Goal: Information Seeking & Learning: Learn about a topic

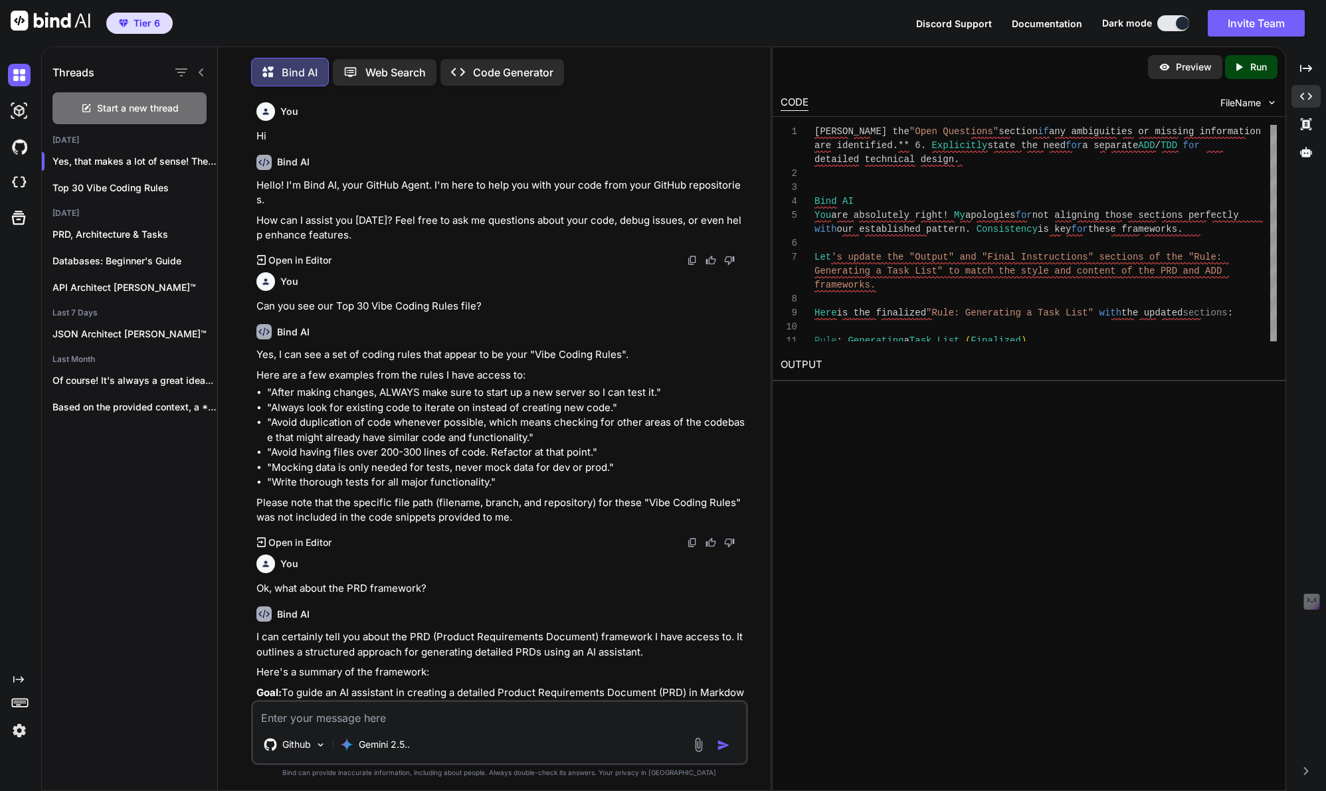
scroll to position [893, 0]
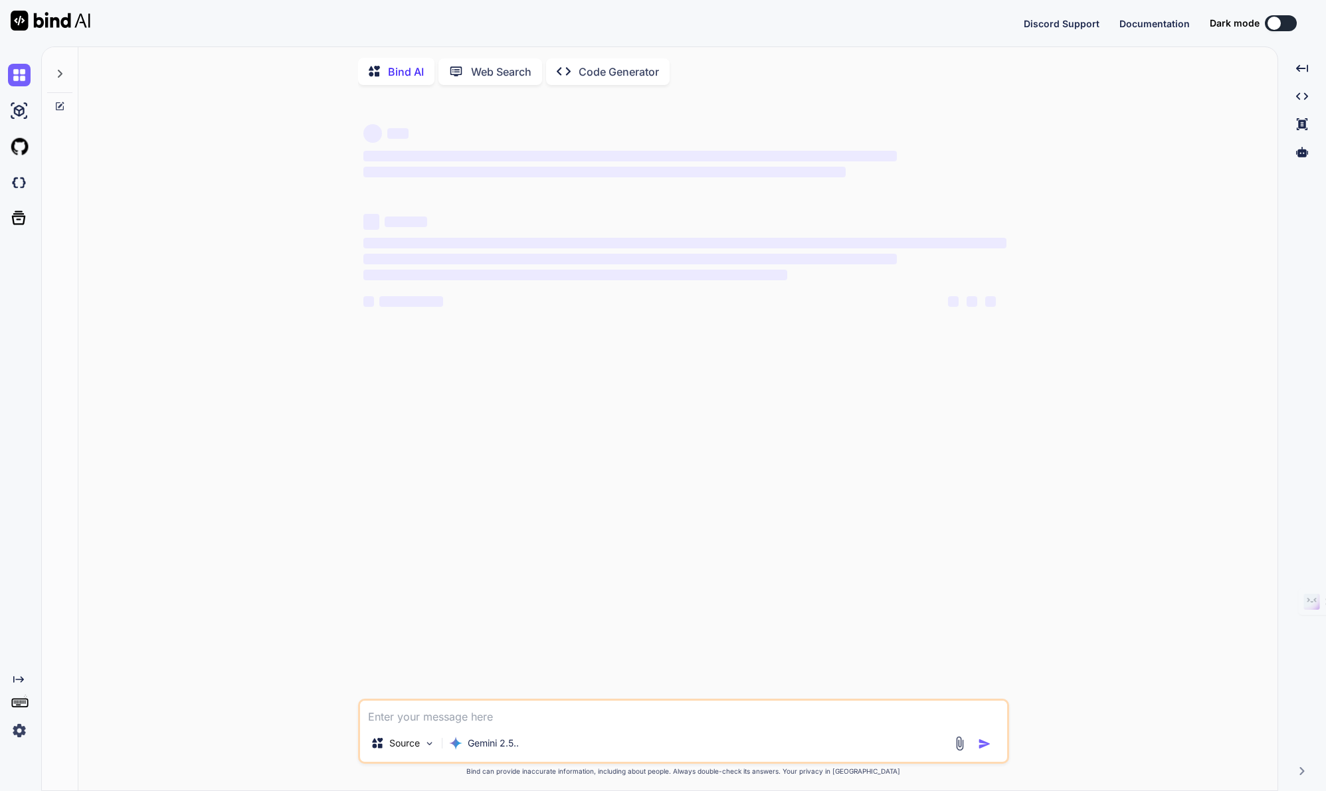
click at [17, 734] on img at bounding box center [19, 731] width 23 height 23
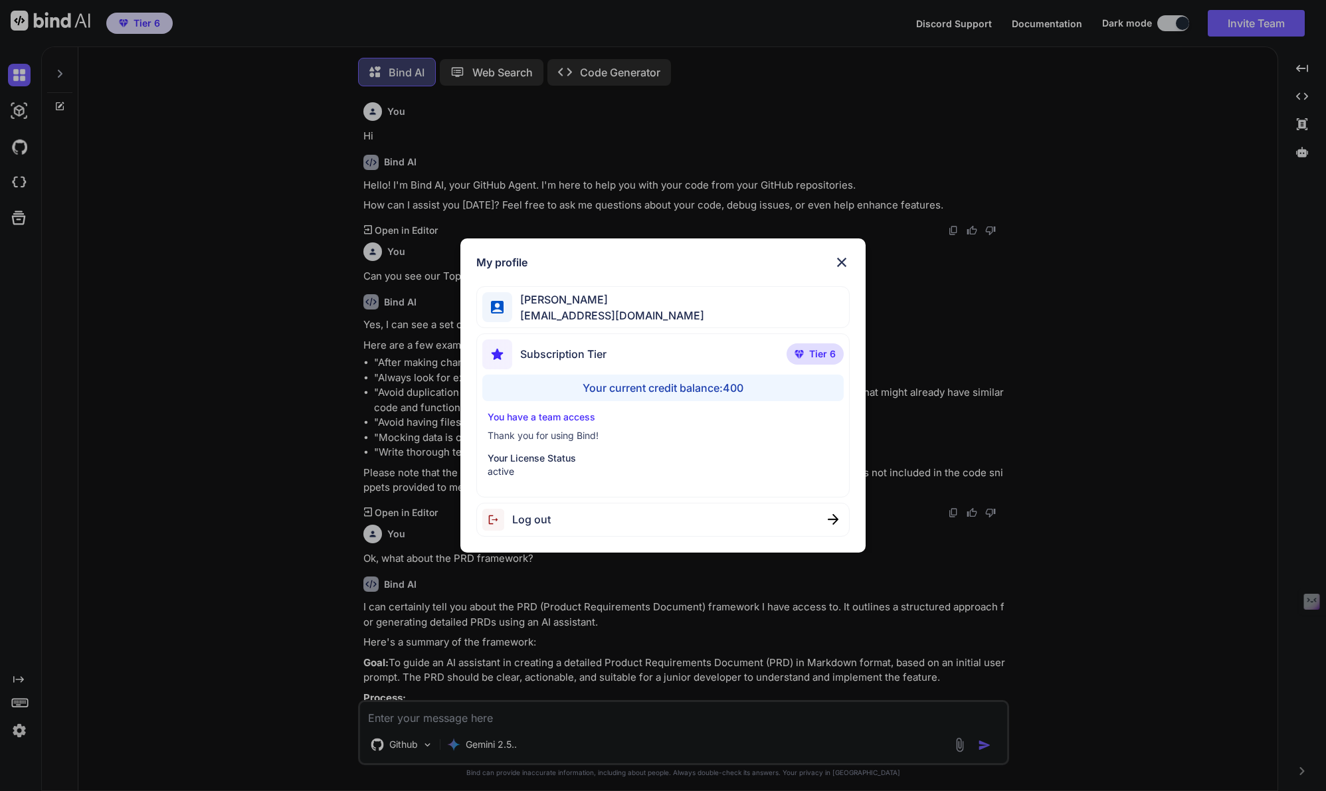
scroll to position [7, 0]
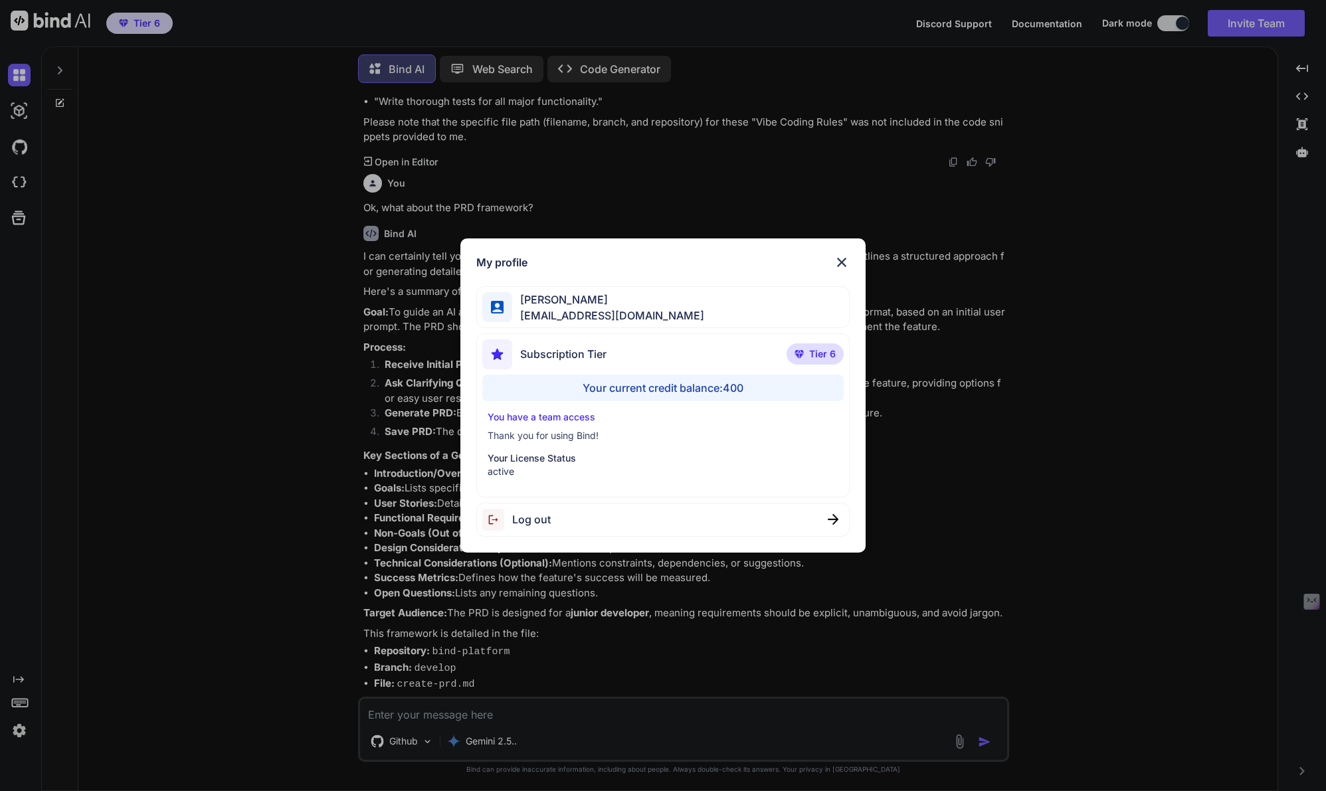
type textarea "x"
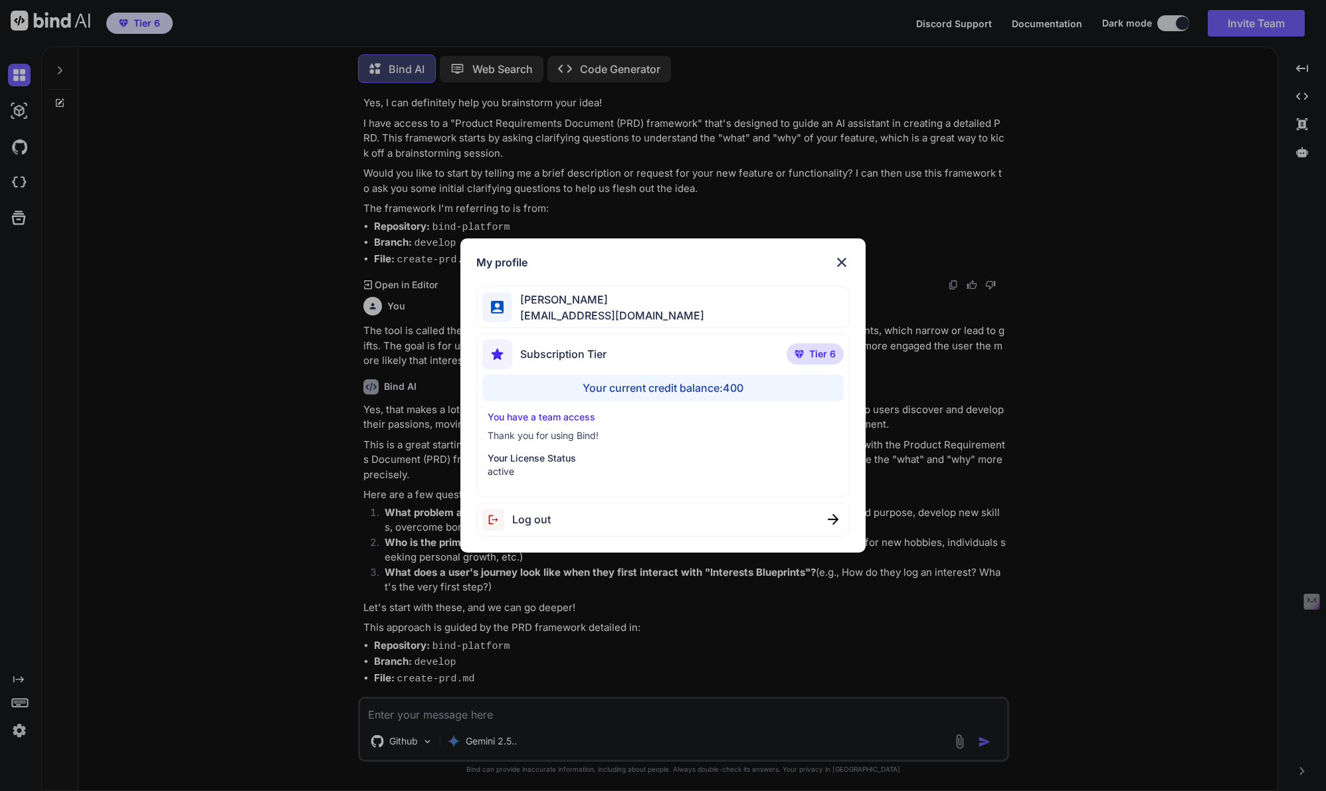
scroll to position [1051, 0]
click at [845, 261] on img at bounding box center [842, 263] width 16 height 16
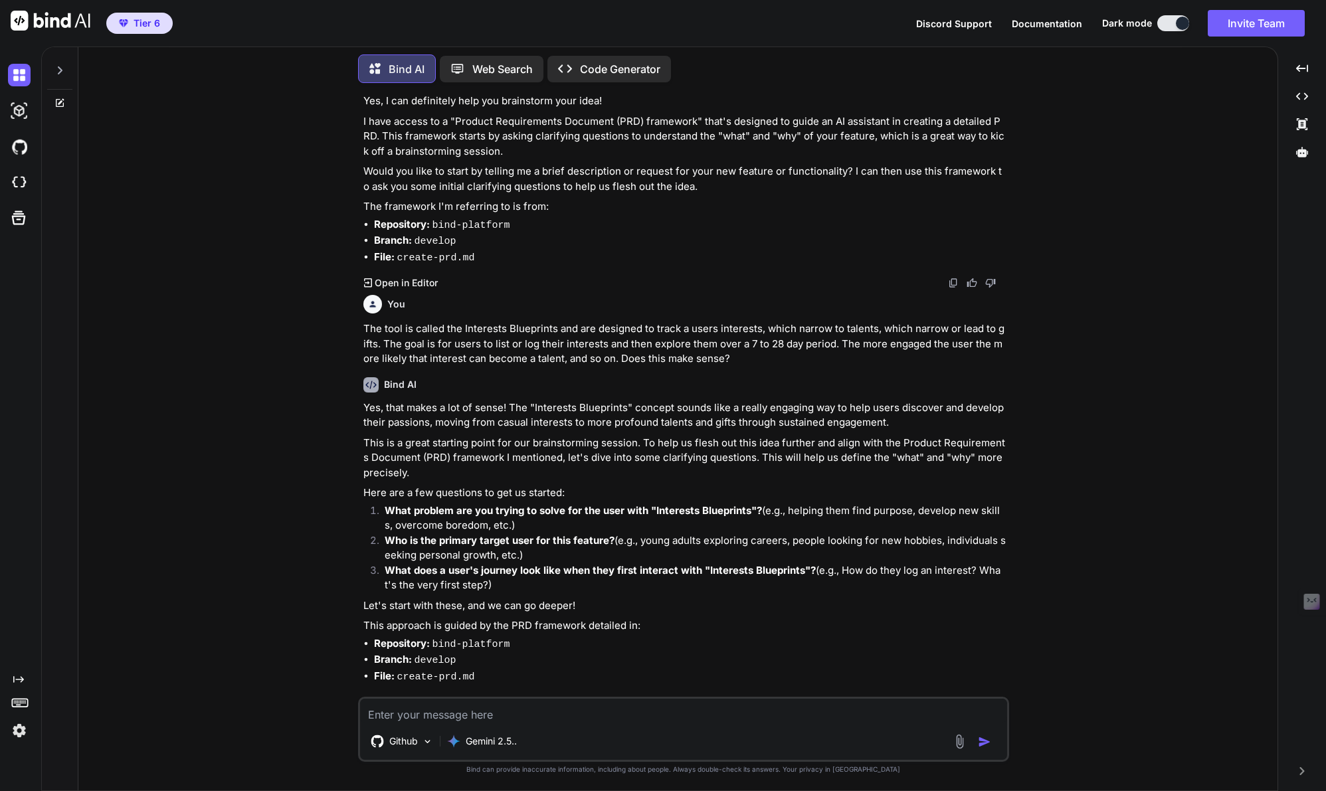
click at [62, 66] on icon at bounding box center [59, 70] width 11 height 11
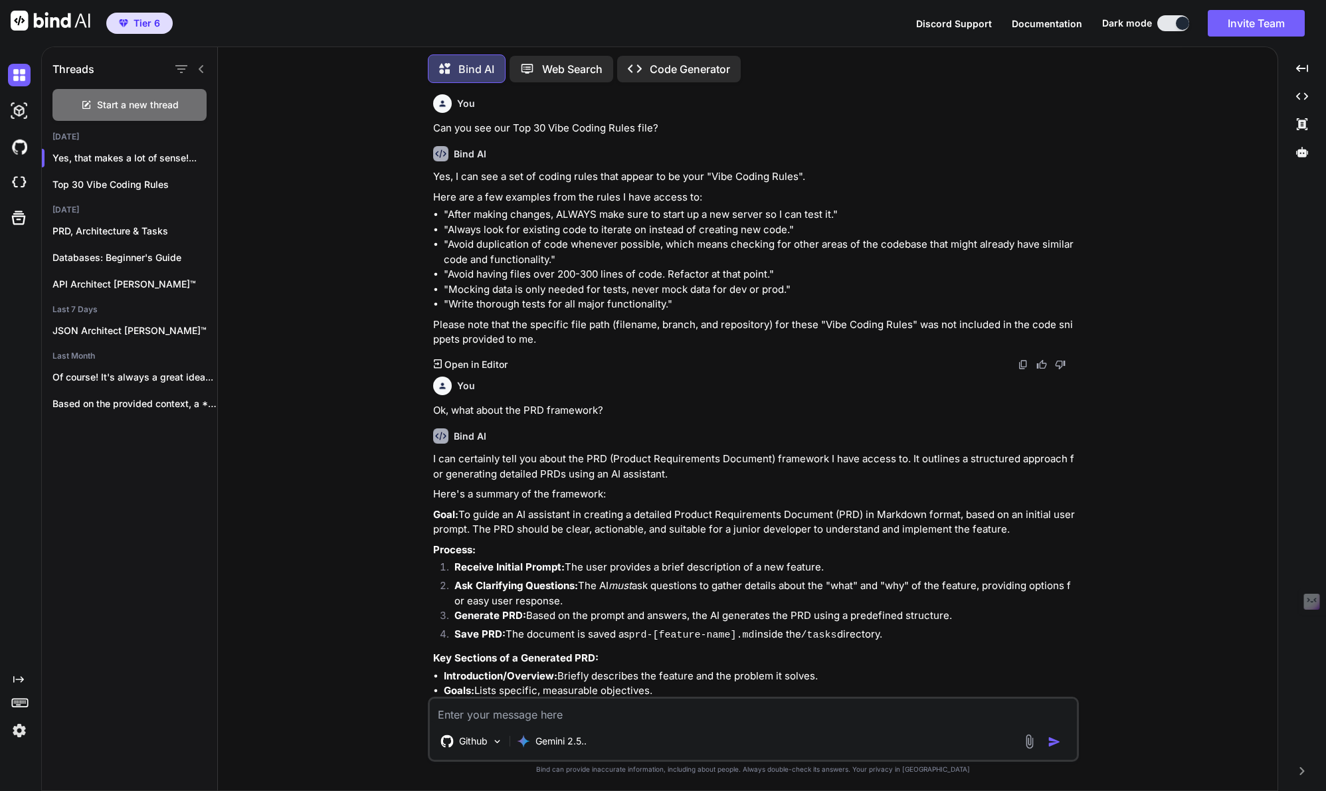
scroll to position [0, 0]
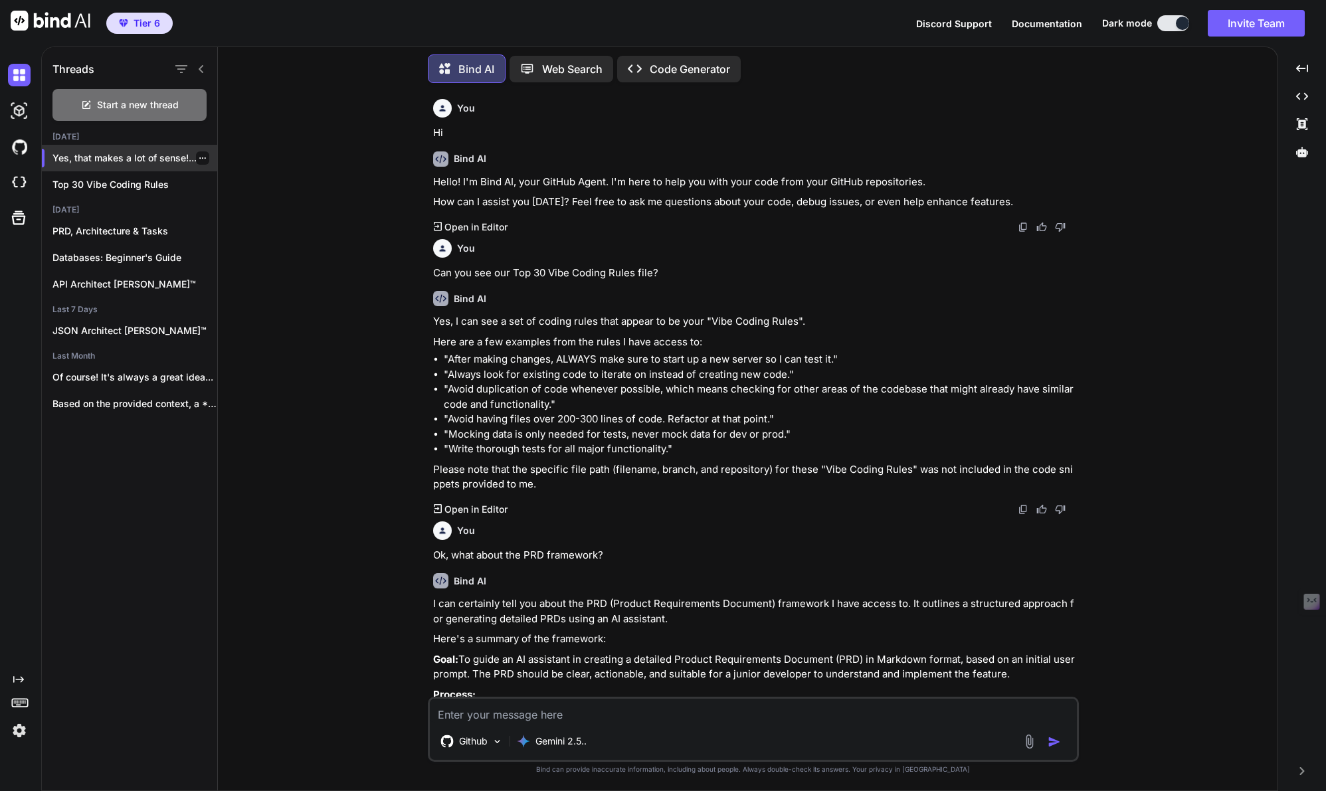
click at [199, 154] on icon "button" at bounding box center [203, 158] width 8 height 8
click at [248, 175] on span "Rename and Save" at bounding box center [258, 181] width 79 height 13
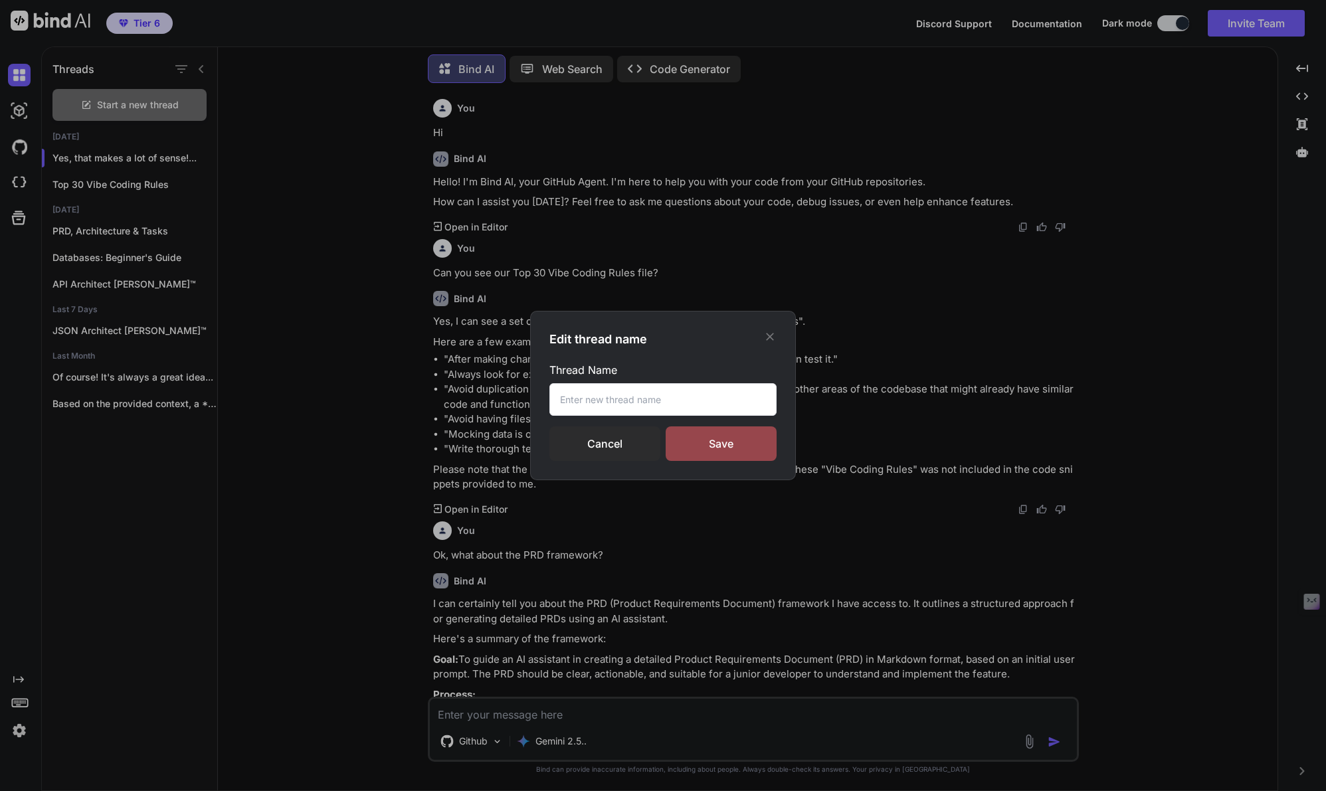
click at [628, 405] on input "text" at bounding box center [663, 399] width 227 height 33
click at [619, 398] on input "GitHub Sync/Read Test" at bounding box center [663, 399] width 227 height 33
type input "GitHub Sync vs. Read Test"
click at [704, 444] on div "Save" at bounding box center [721, 444] width 111 height 35
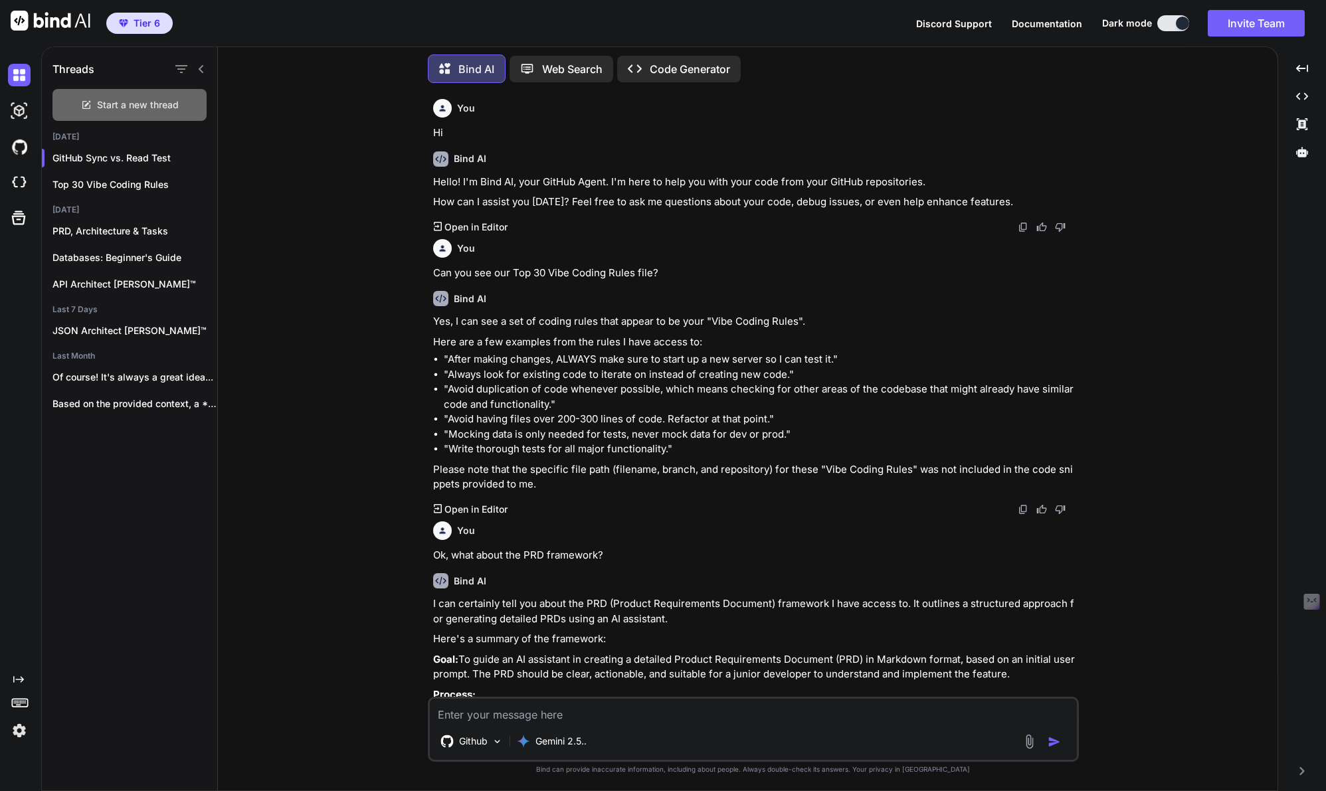
click at [122, 103] on span "Start a new thread" at bounding box center [138, 104] width 82 height 13
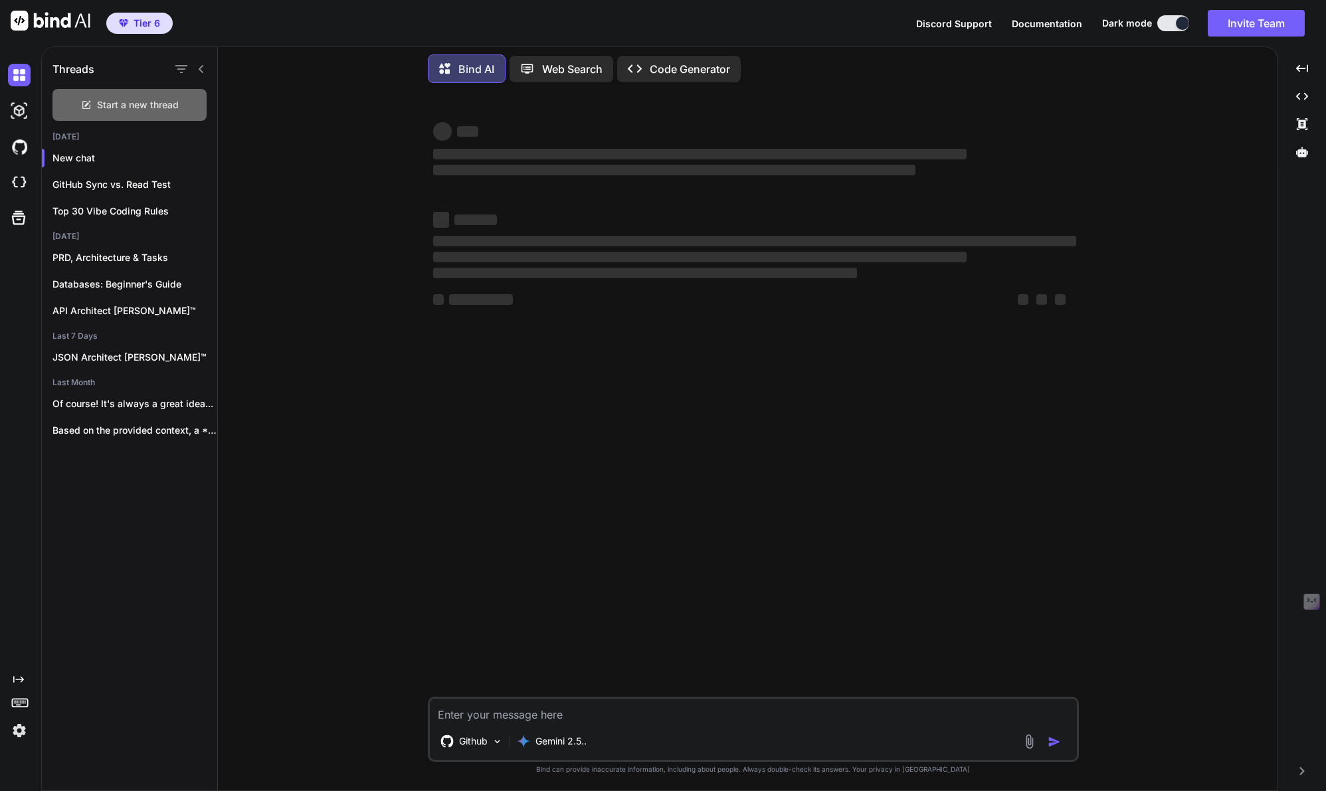
type textarea "x"
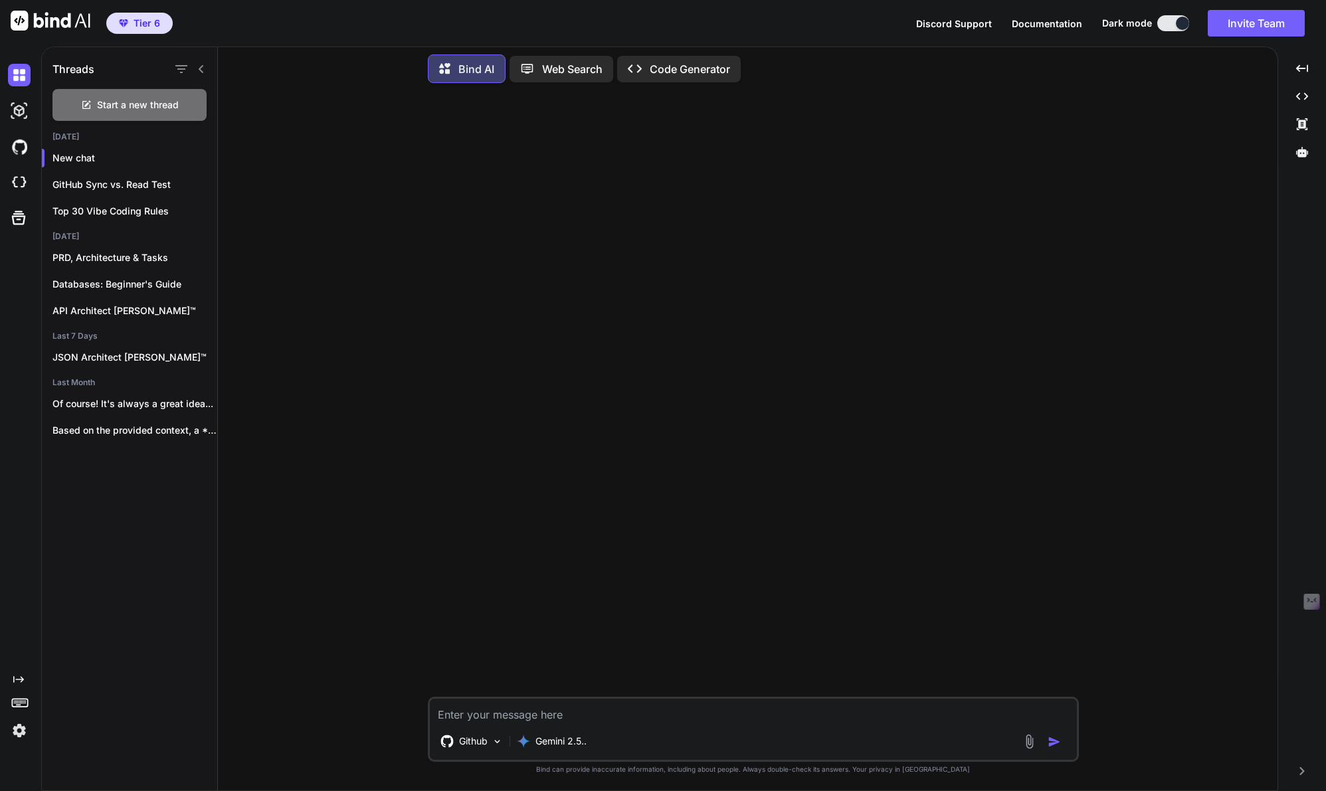
click at [536, 720] on textarea at bounding box center [753, 711] width 647 height 24
type textarea "H"
type textarea "x"
type textarea "Hi"
type textarea "x"
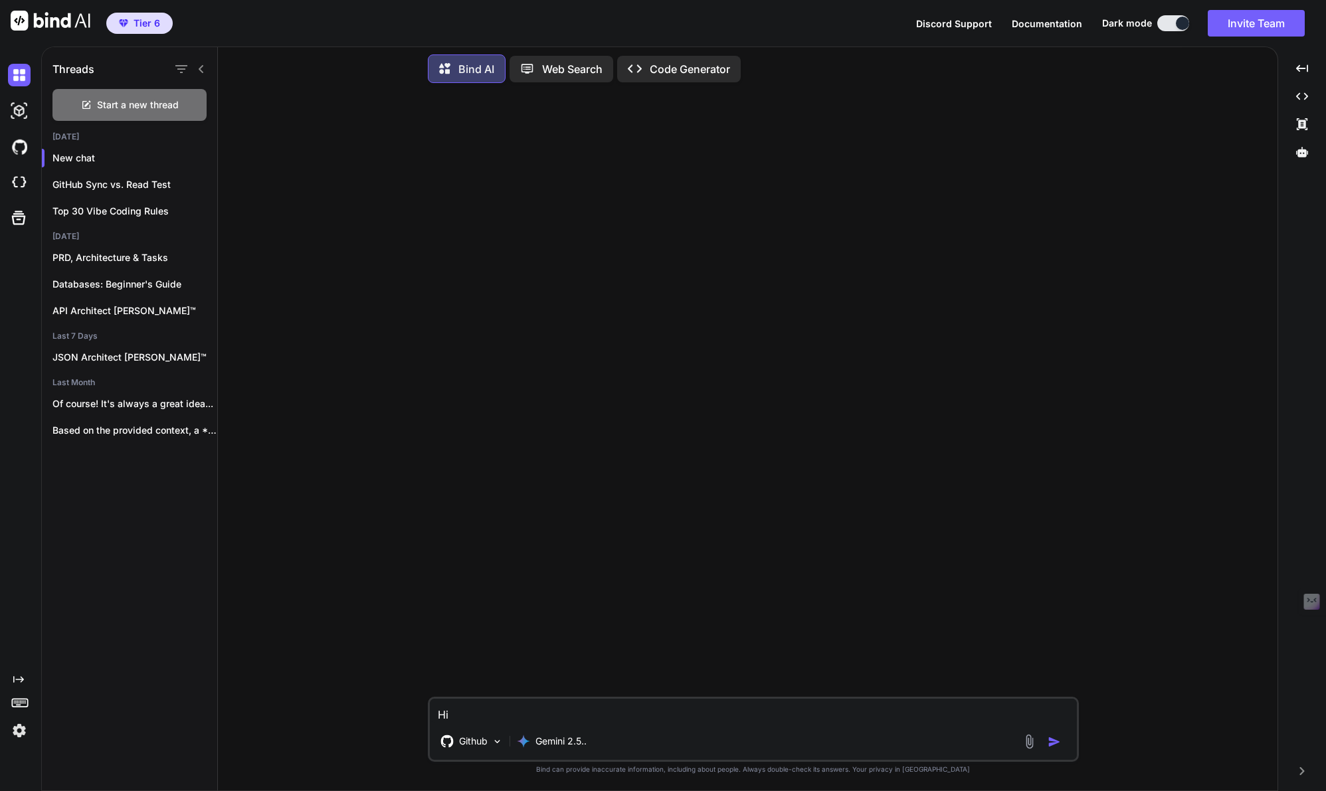
type textarea "Hi,"
type textarea "x"
type textarea "Hi,"
type textarea "x"
type textarea "Hi, w"
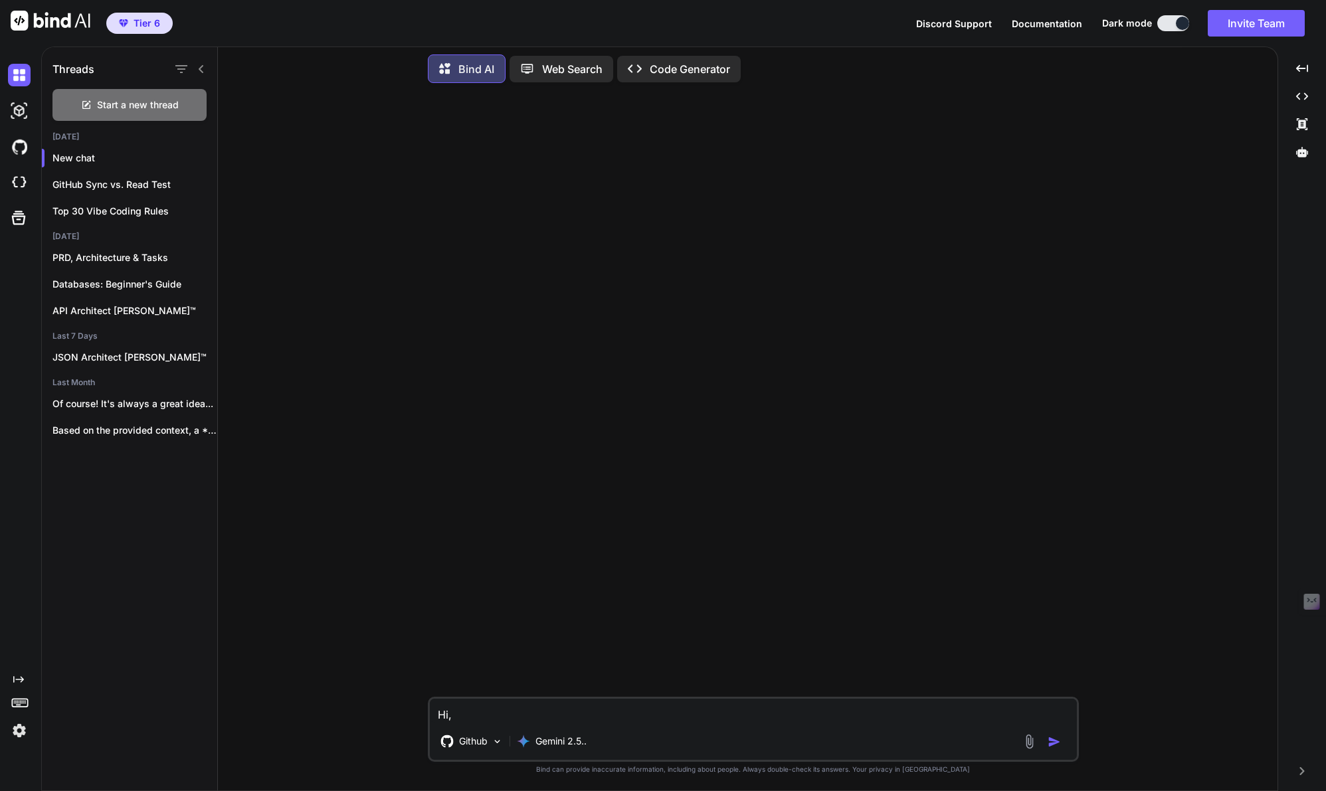
type textarea "x"
type textarea "Hi, we"
type textarea "x"
type textarea "Hi, we"
type textarea "x"
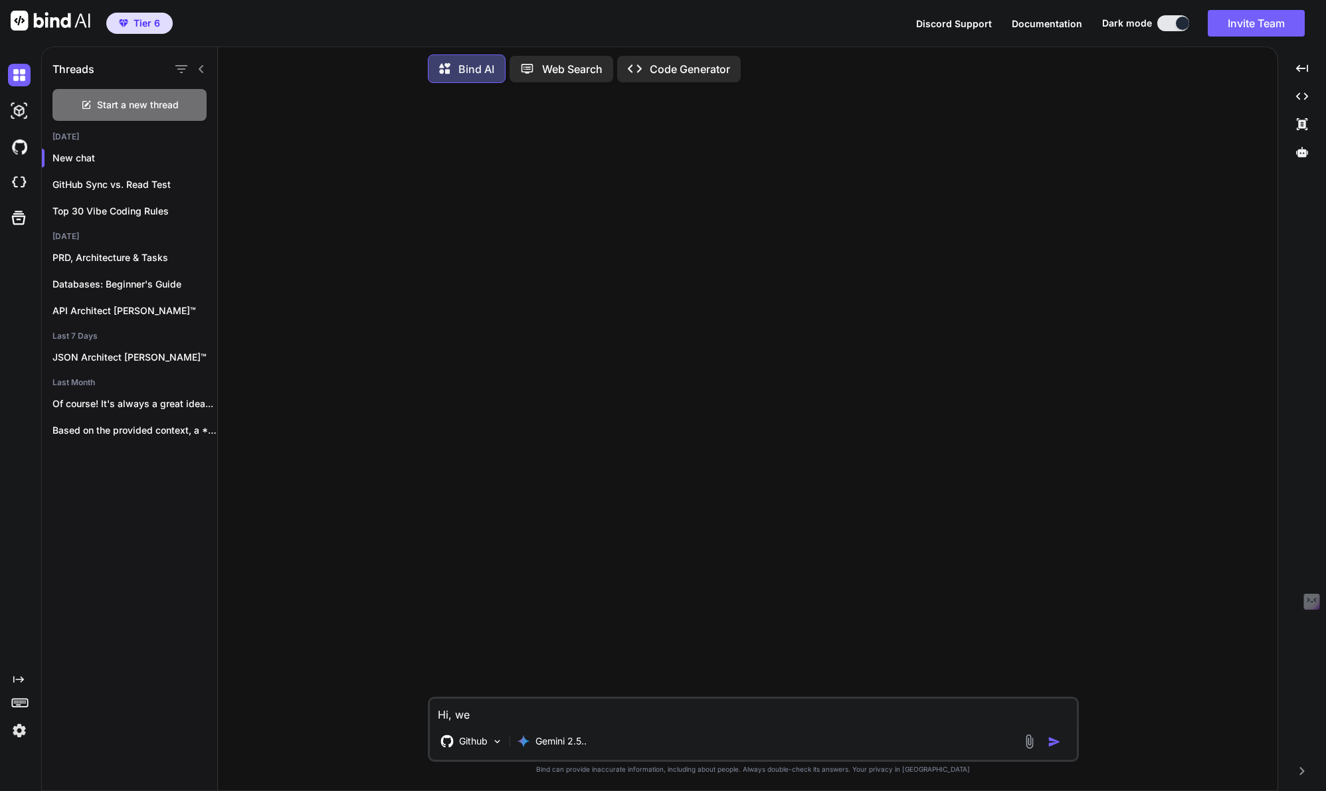
type textarea "Hi, we w"
type textarea "x"
type textarea "Hi, we wa"
type textarea "x"
type textarea "Hi, we wan"
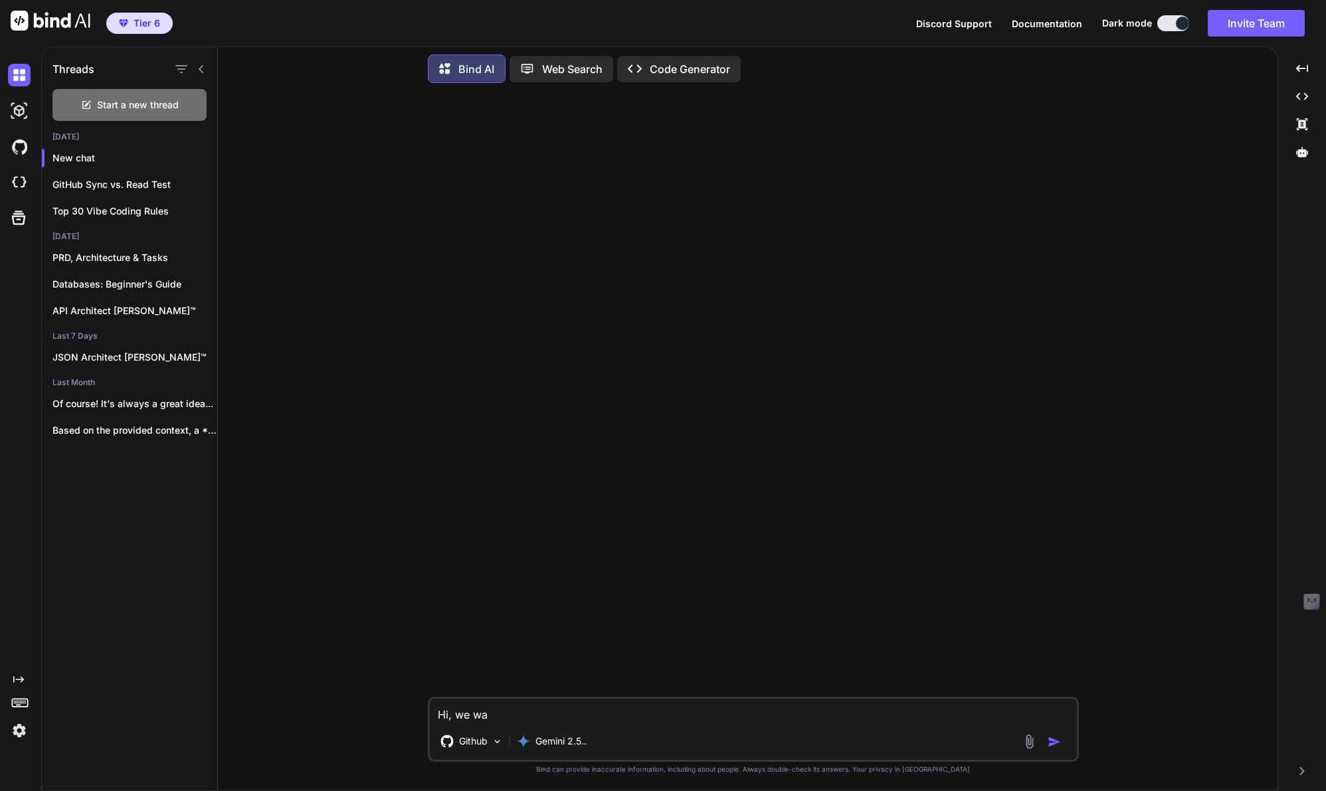
type textarea "x"
type textarea "Hi, we want"
type textarea "x"
type textarea "Hi, we want"
type textarea "x"
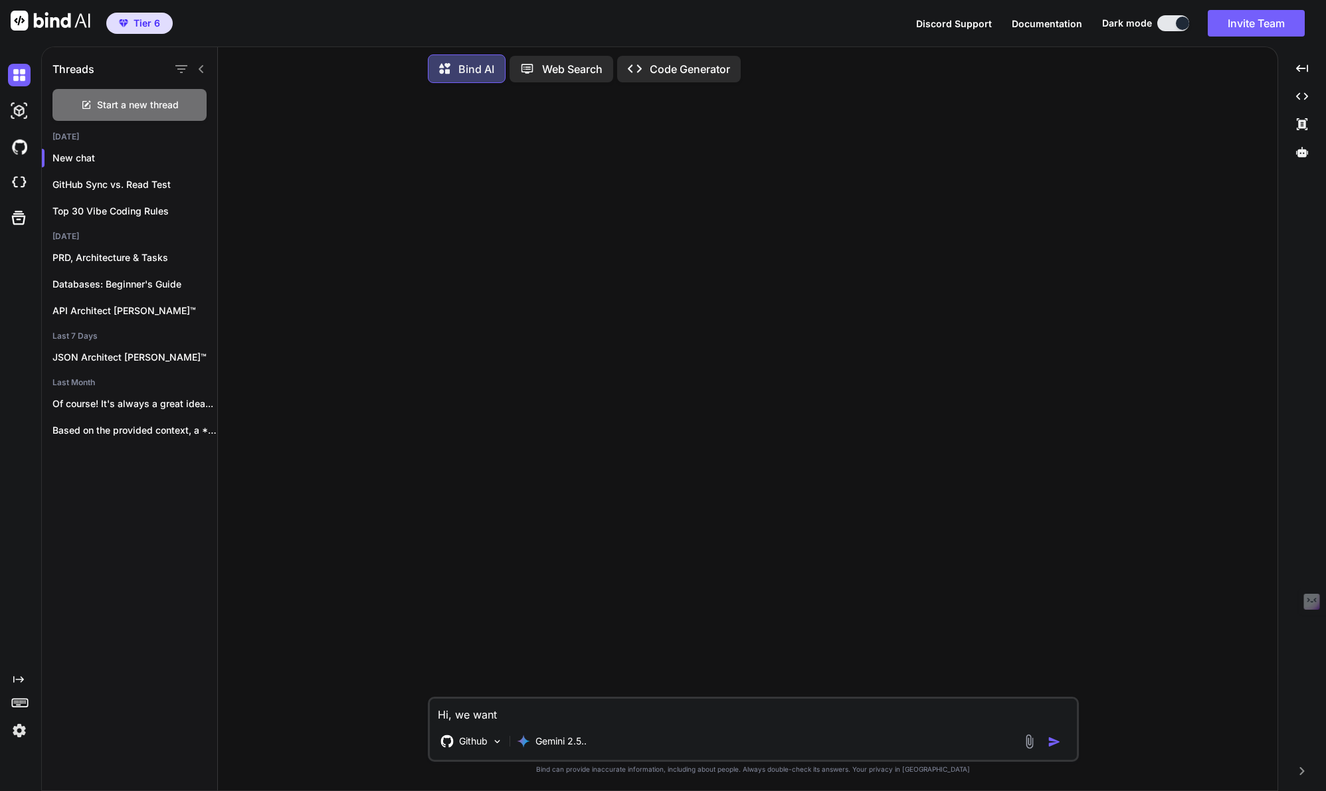
type textarea "Hi, we want t"
type textarea "x"
type textarea "Hi, we want to"
type textarea "x"
type textarea "Hi, we want to"
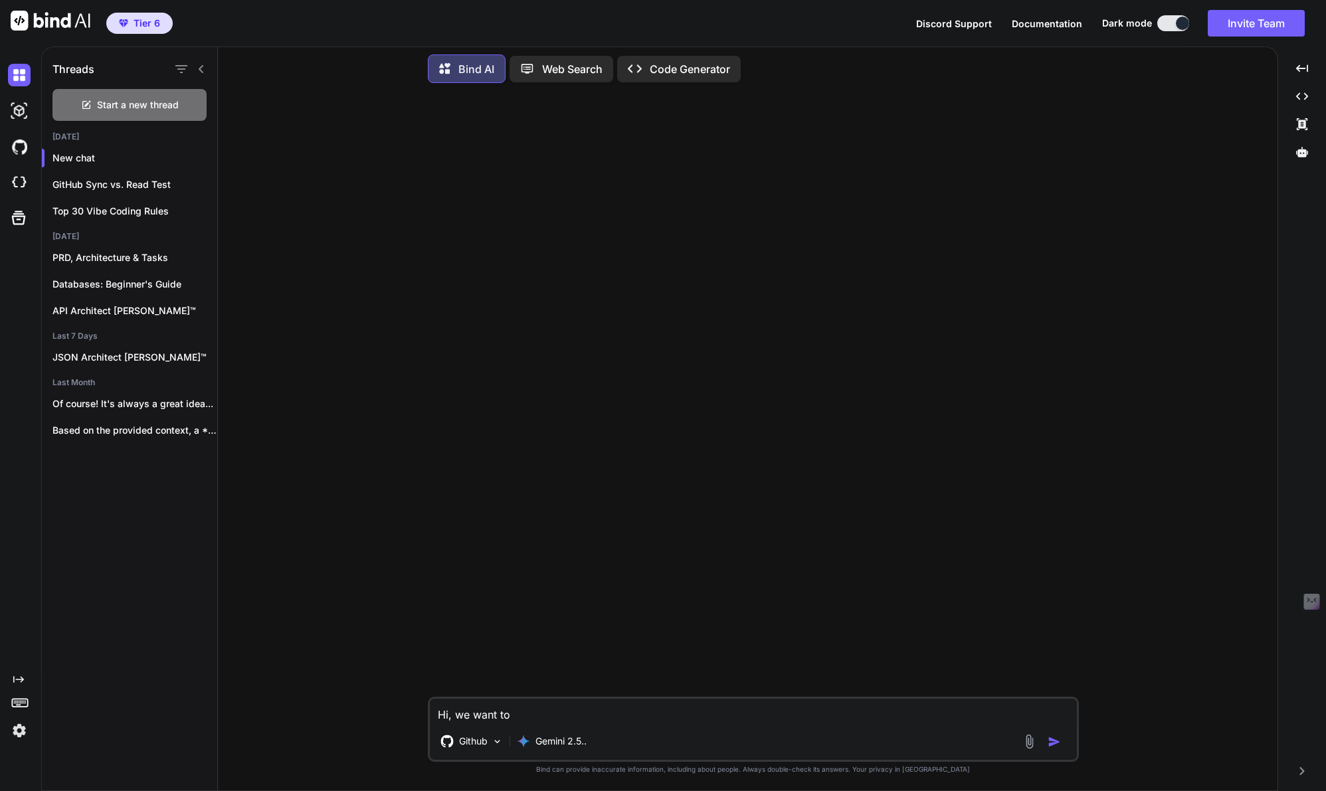
type textarea "x"
type textarea "Hi, we want to h"
type textarea "x"
type textarea "Hi, we want to ha"
type textarea "x"
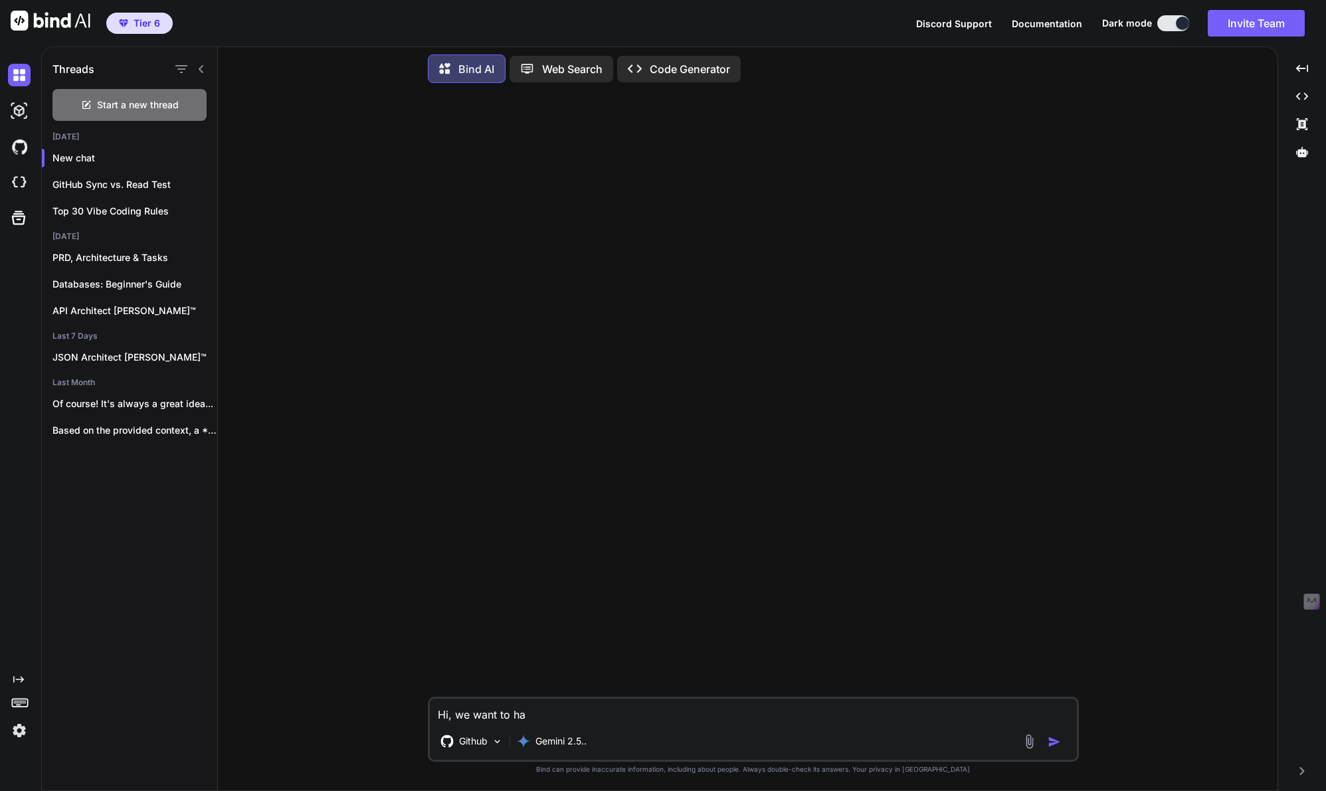
type textarea "Hi, we want to hav"
type textarea "x"
type textarea "Hi, we want to have"
type textarea "x"
type textarea "Hi, we want to have"
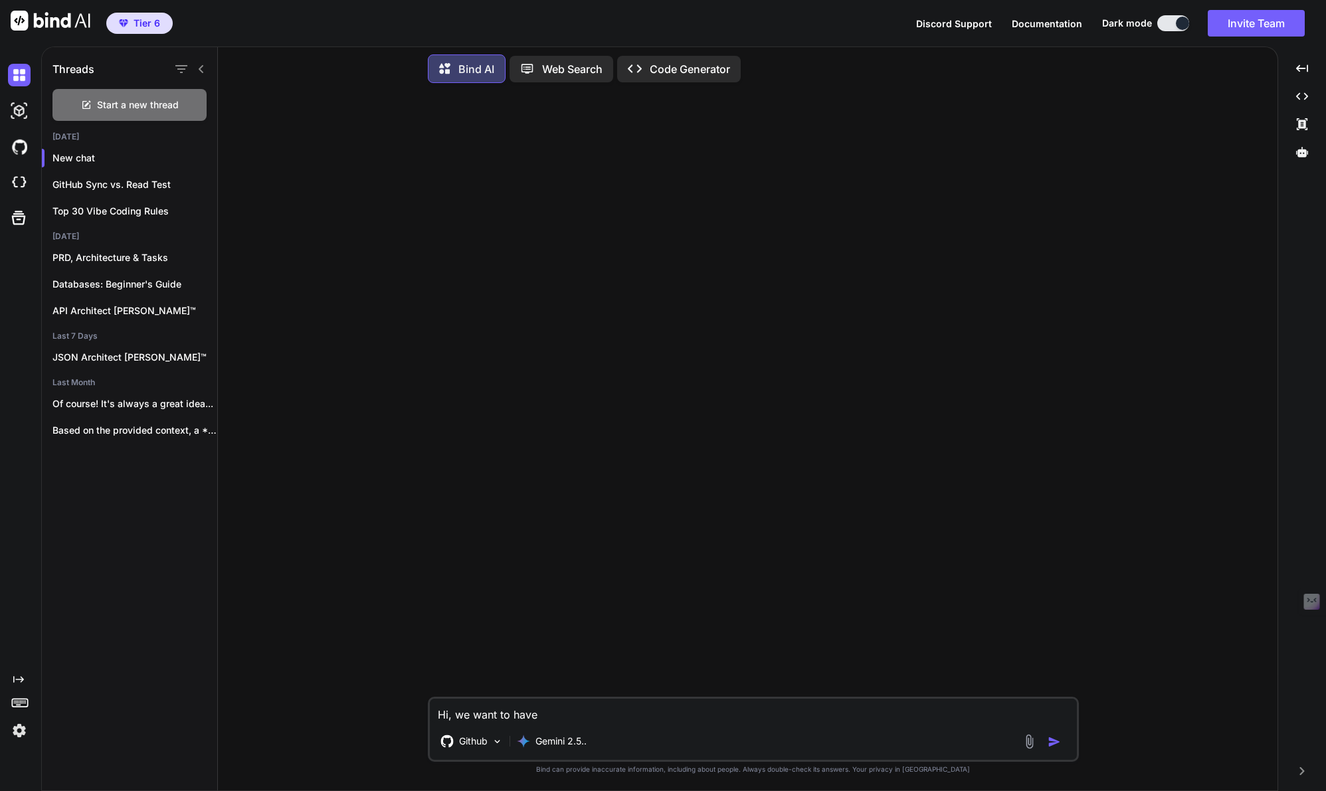
type textarea "x"
type textarea "Hi, we want to have a"
type textarea "x"
type textarea "Hi, we want to have a"
type textarea "x"
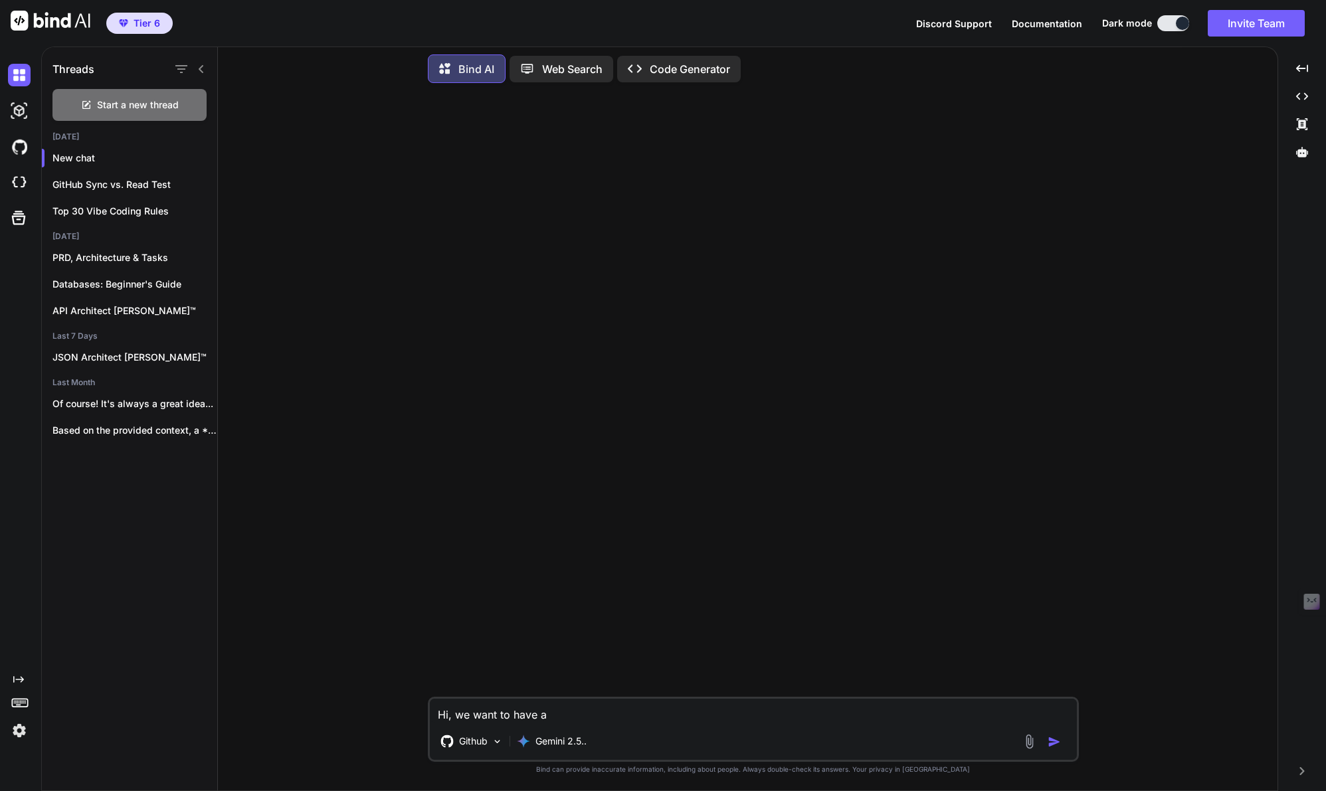
type textarea "Hi, we want to have a b"
type textarea "x"
type textarea "Hi, we want to have a be"
type textarea "x"
type textarea "Hi, we want to have a bet"
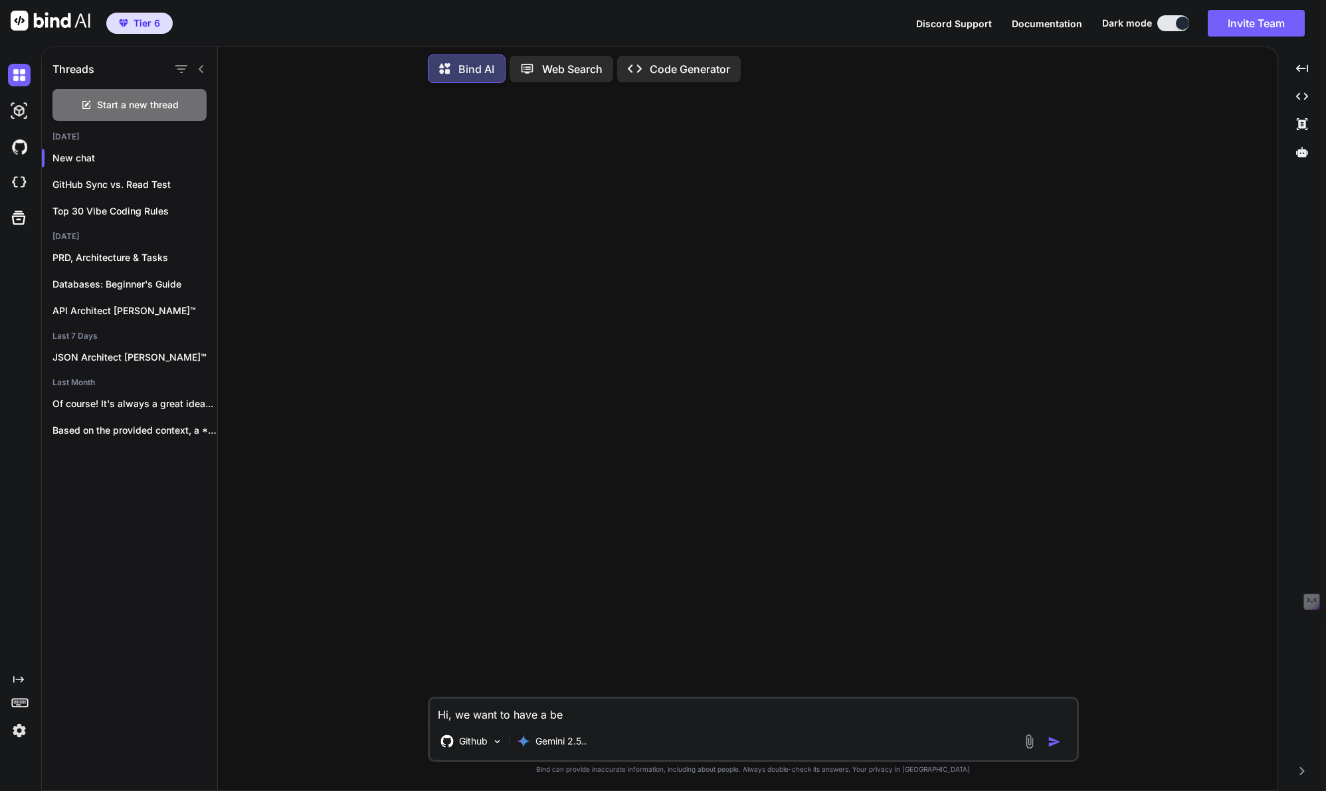
type textarea "x"
type textarea "Hi, we want to have a bett"
type textarea "x"
type textarea "Hi, we want to have a bette"
type textarea "x"
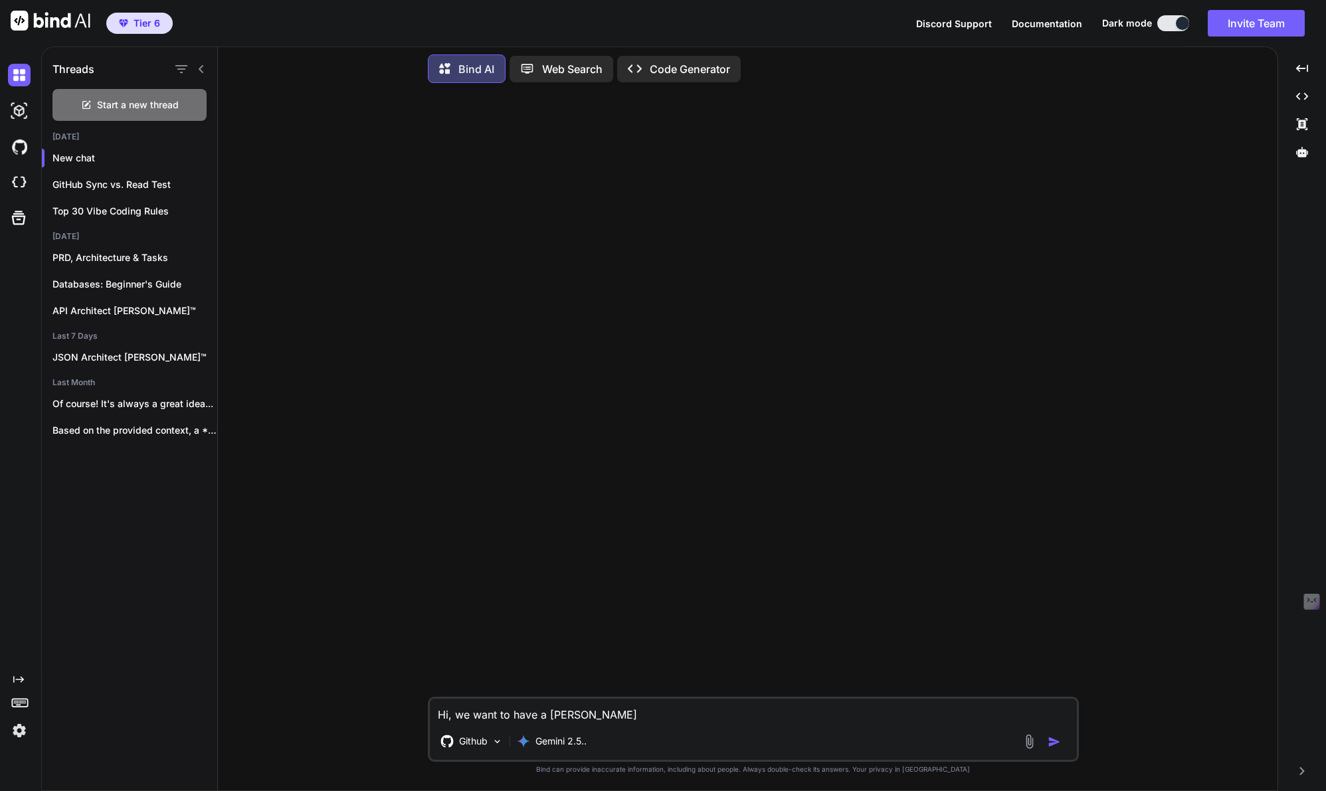
type textarea "Hi, we want to have a better"
type textarea "x"
type textarea "Hi, we want to have a betteru"
type textarea "x"
type textarea "Hi, we want to have a betterun"
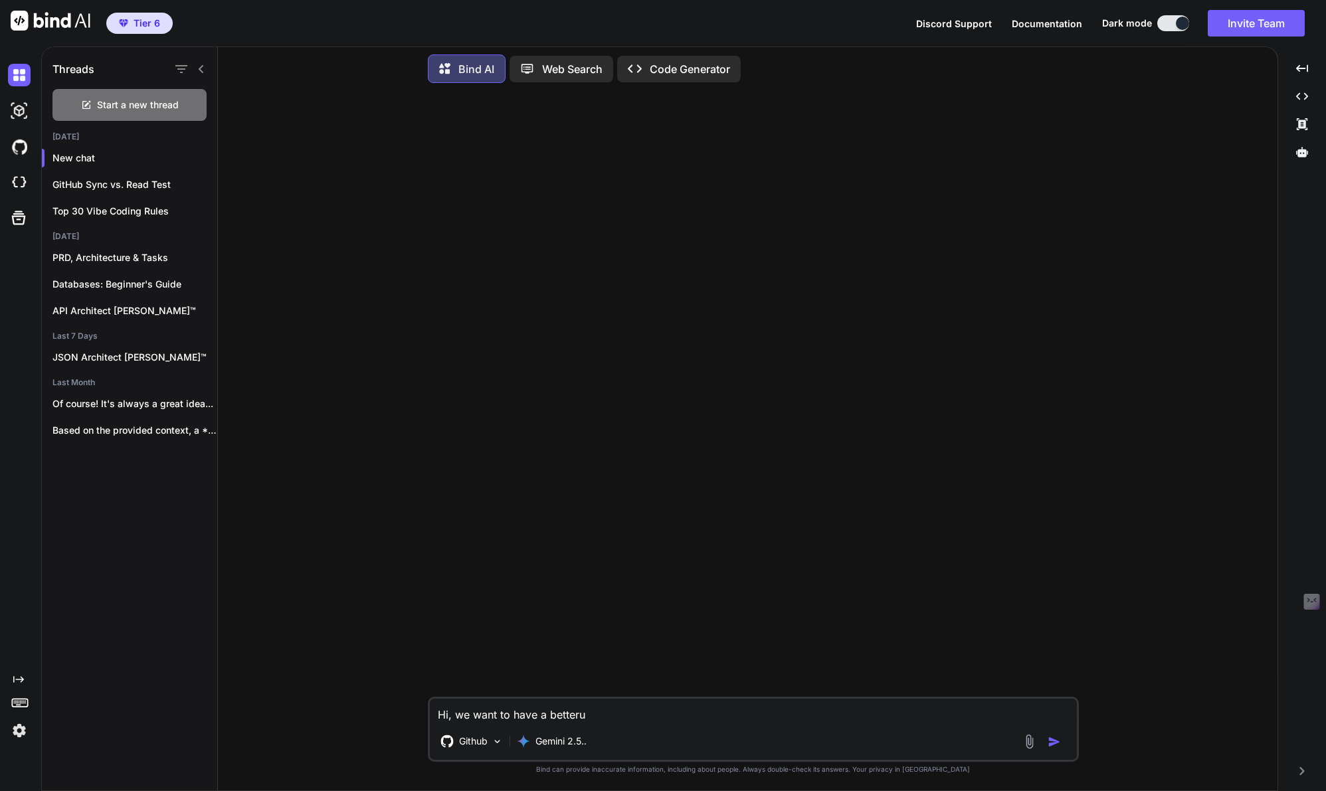
type textarea "x"
type textarea "Hi, we want to have a betterund"
type textarea "x"
type textarea "Hi, we want to have a betterunde"
type textarea "x"
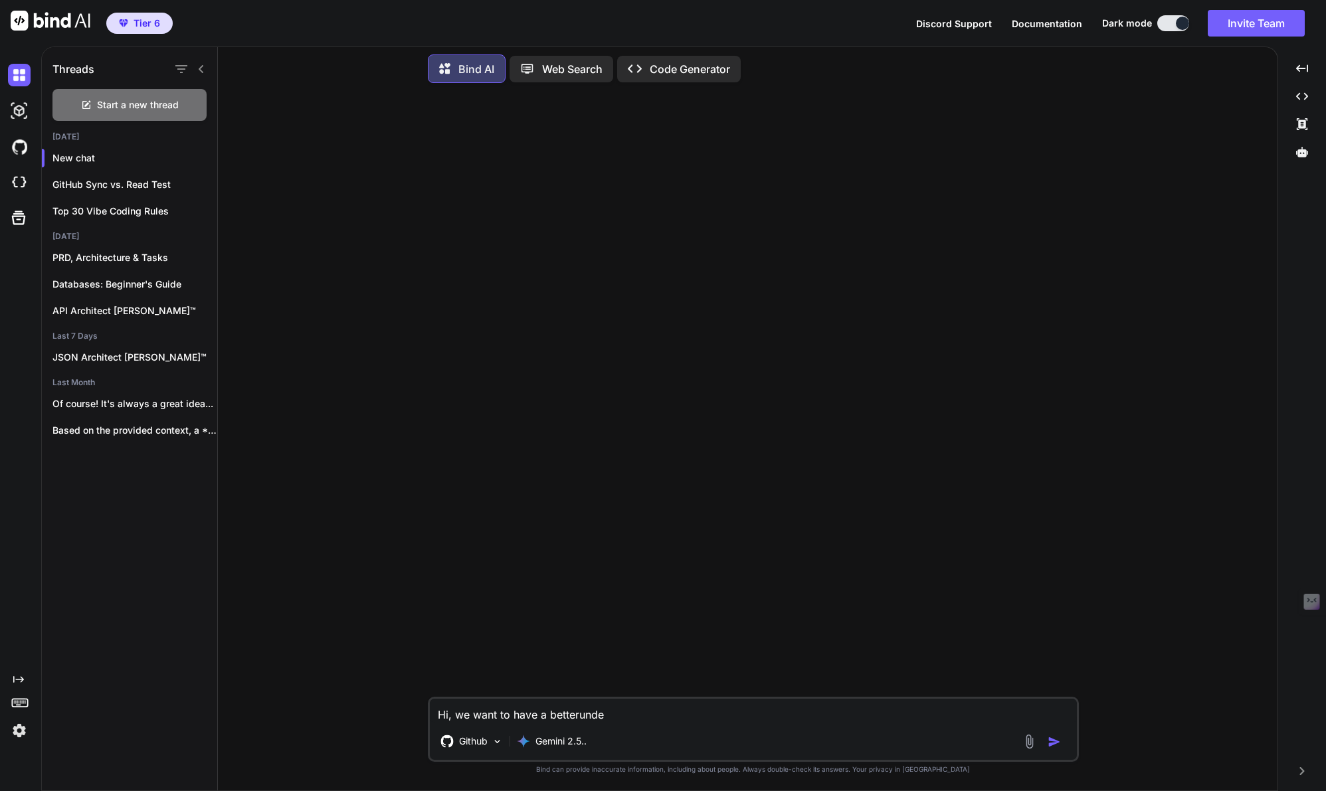
type textarea "Hi, we want to have a betterunder"
type textarea "x"
type textarea "Hi, we want to have a betterunders"
type textarea "x"
type textarea "Hi, we want to have a betterunder"
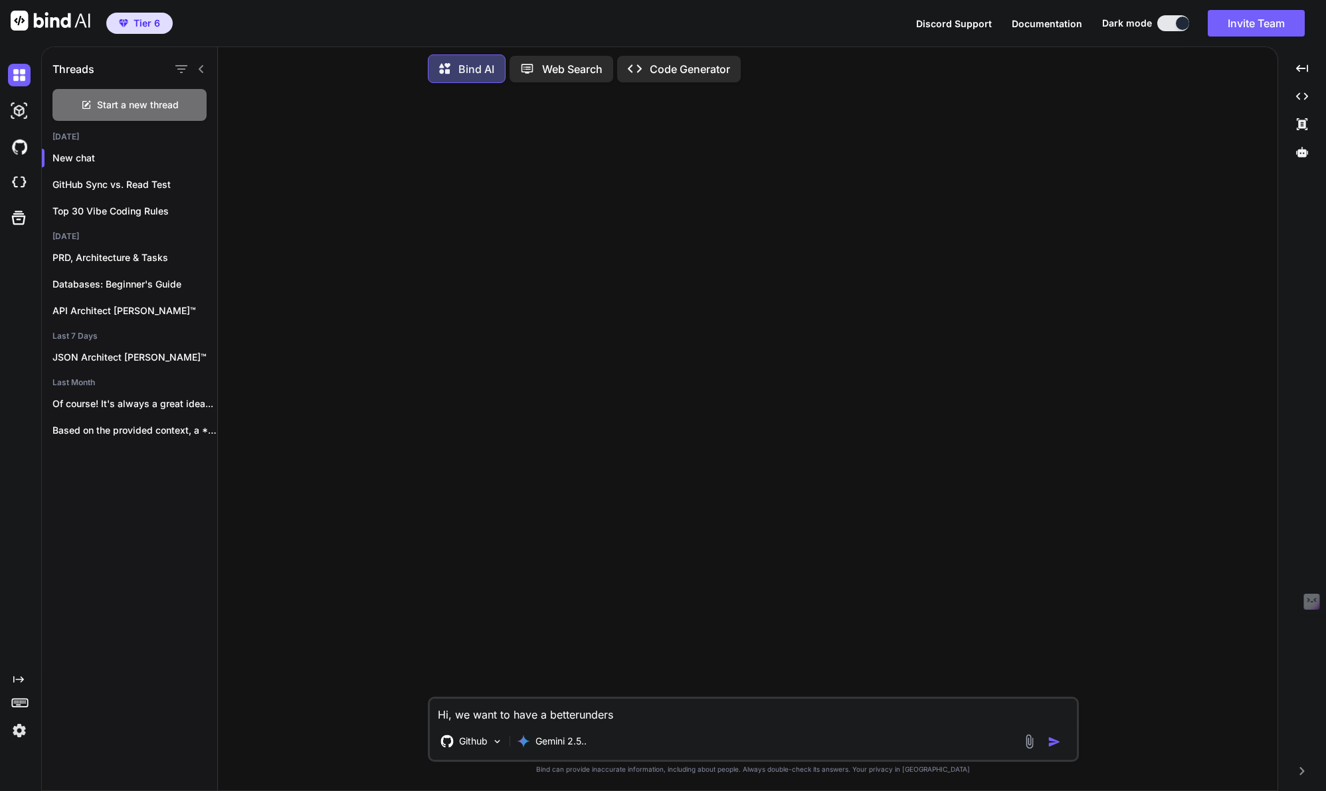
type textarea "x"
type textarea "Hi, we want to have a betterunde"
type textarea "x"
type textarea "Hi, we want to have a betterund"
type textarea "x"
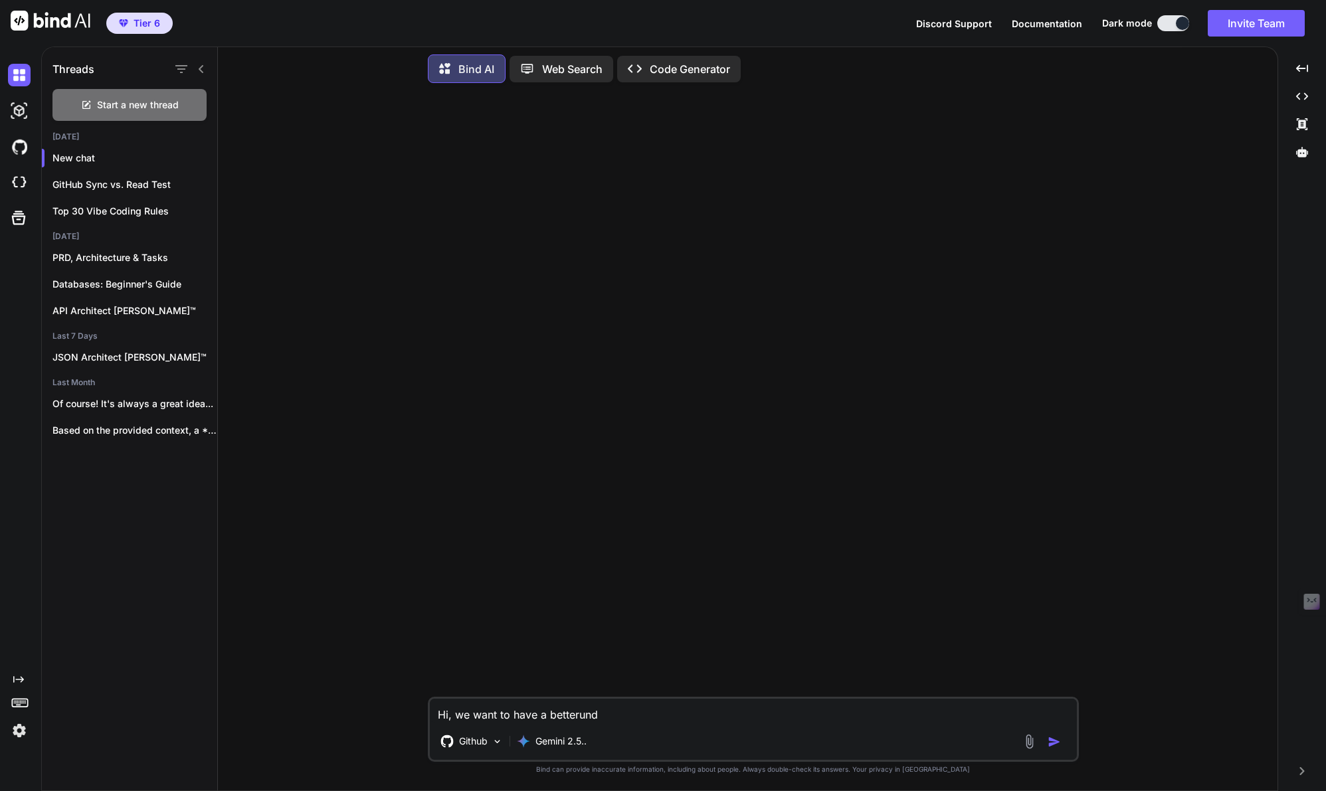
type textarea "Hi, we want to have a betterun"
type textarea "x"
type textarea "Hi, we want to have a betteru"
type textarea "x"
type textarea "Hi, we want to have a better"
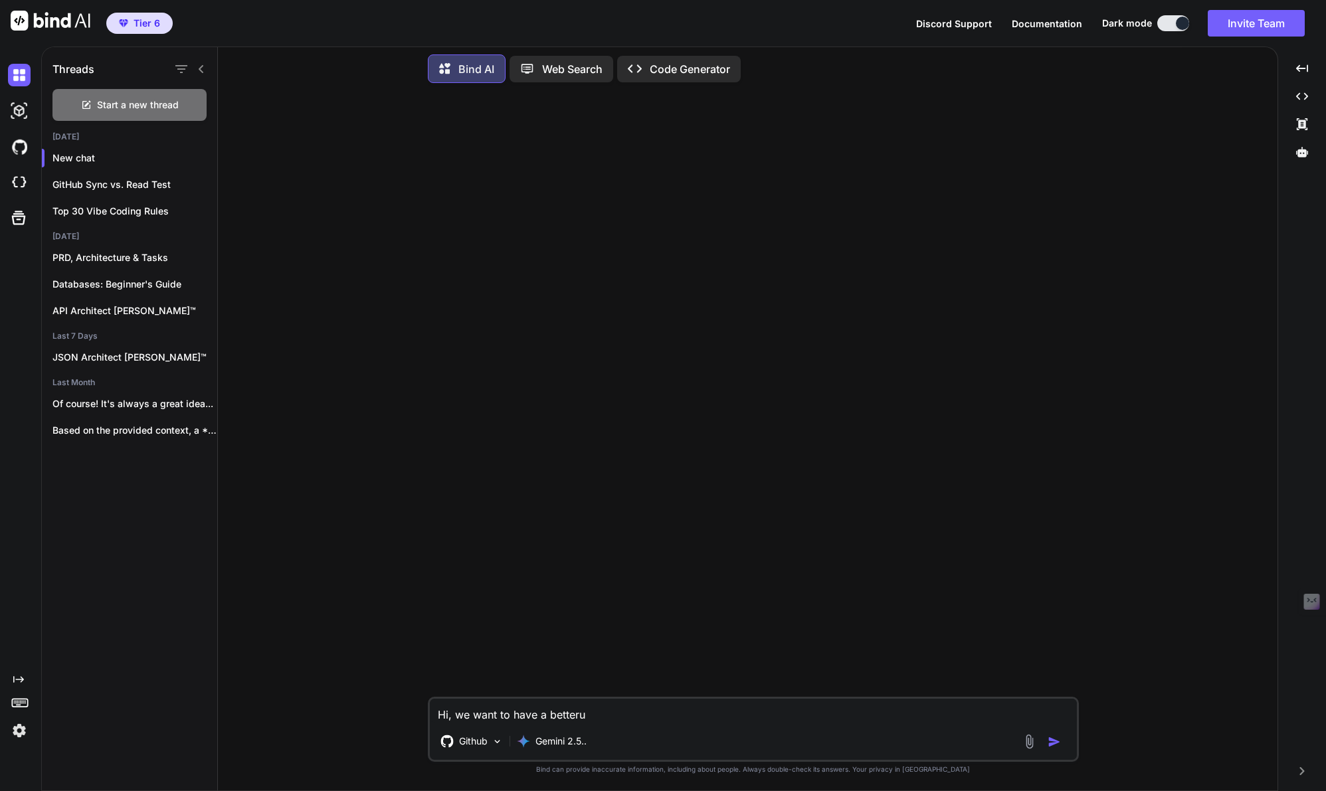
type textarea "x"
type textarea "Hi, we want to have a better"
type textarea "x"
type textarea "Hi, we want to have a better u"
type textarea "x"
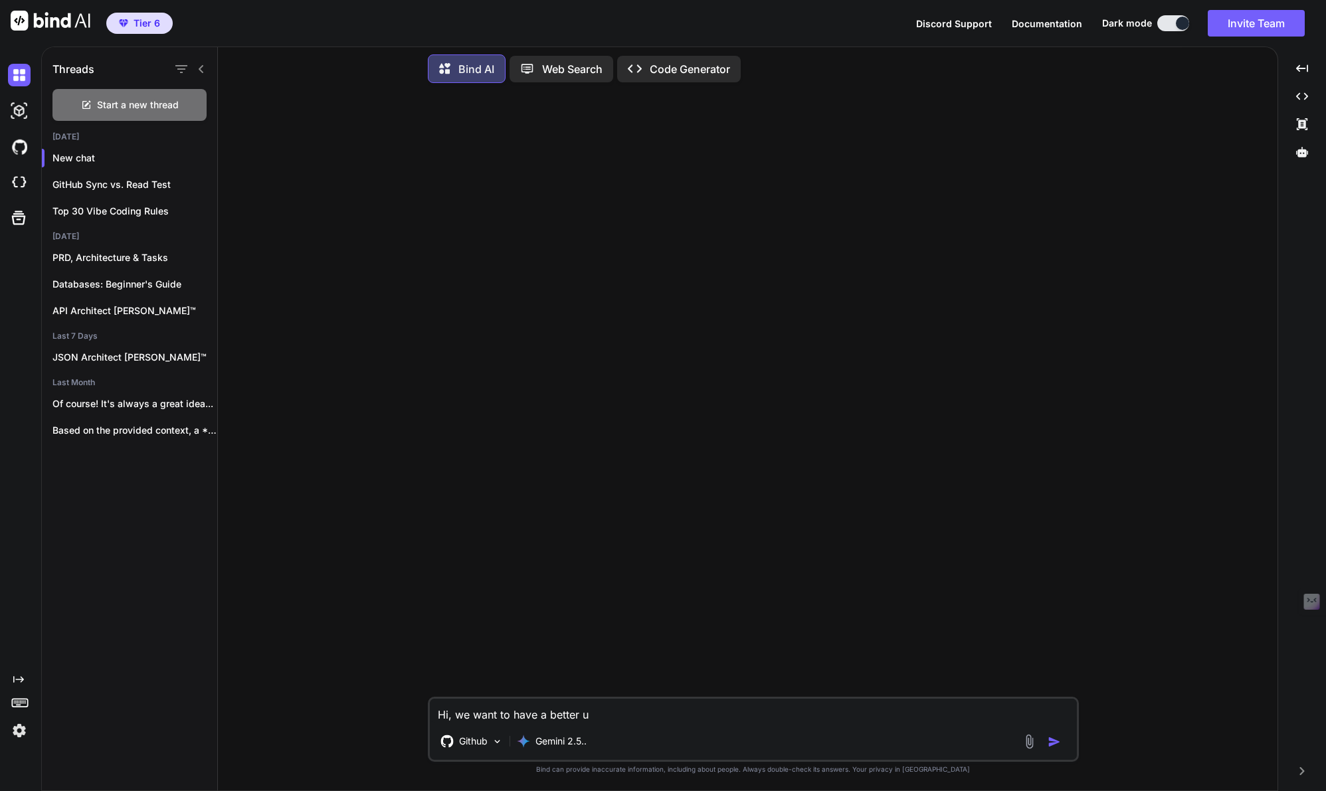
type textarea "Hi, we want to have a better un"
type textarea "x"
type textarea "Hi, we want to have a better und"
type textarea "x"
type textarea "Hi, we want to have a better unde"
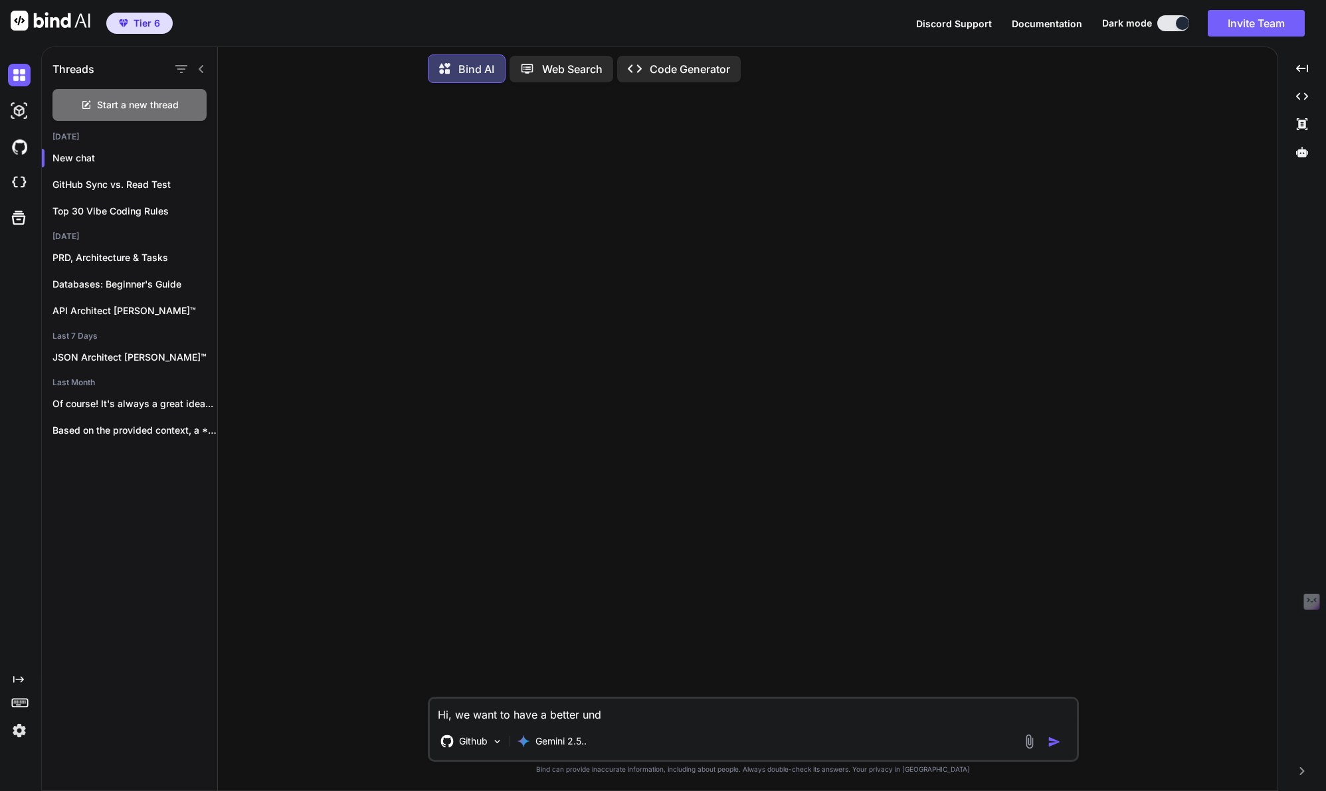
type textarea "x"
type textarea "Hi, we want to have a better under"
type textarea "x"
type textarea "Hi, we want to have a better unders"
type textarea "x"
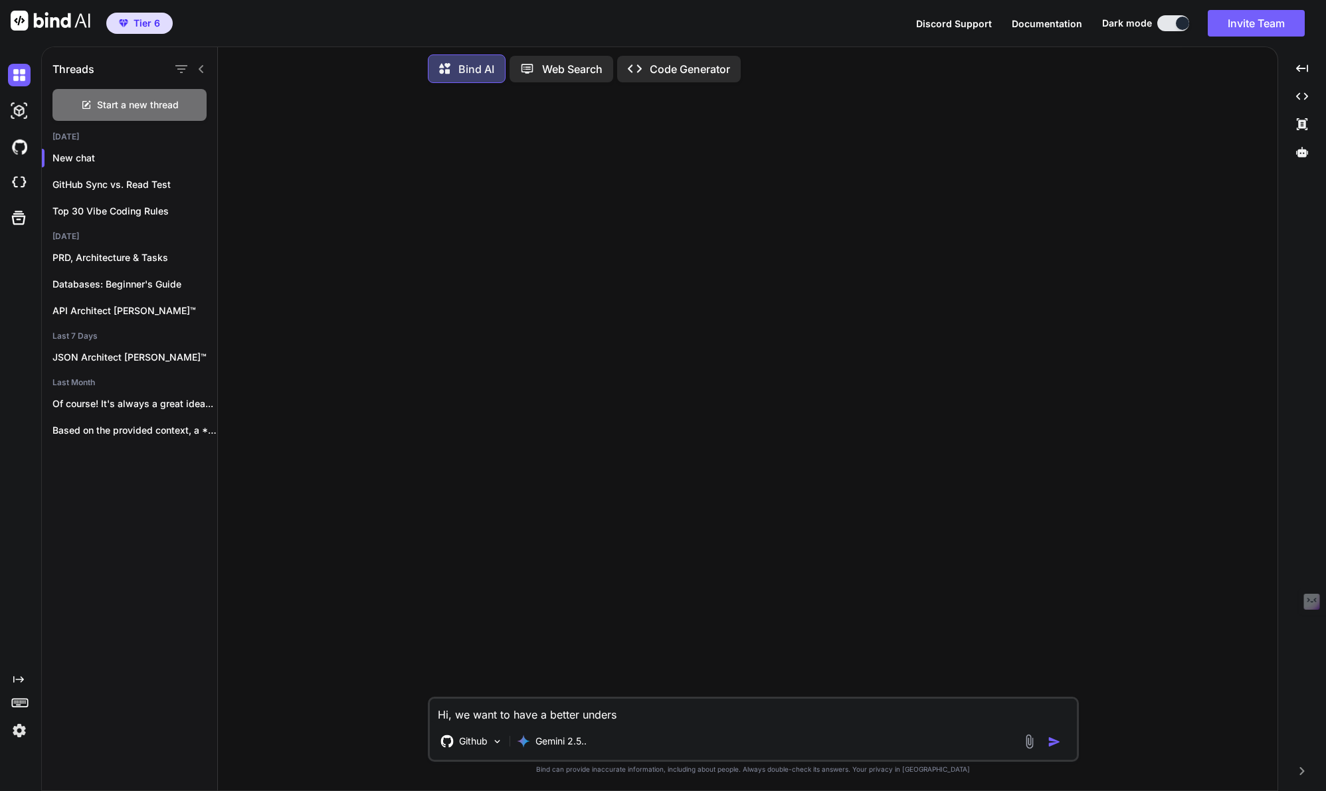
type textarea "Hi, we want to have a better underst"
type textarea "x"
type textarea "Hi, we want to have a better understa"
type textarea "x"
type textarea "Hi, we want to have a better understan"
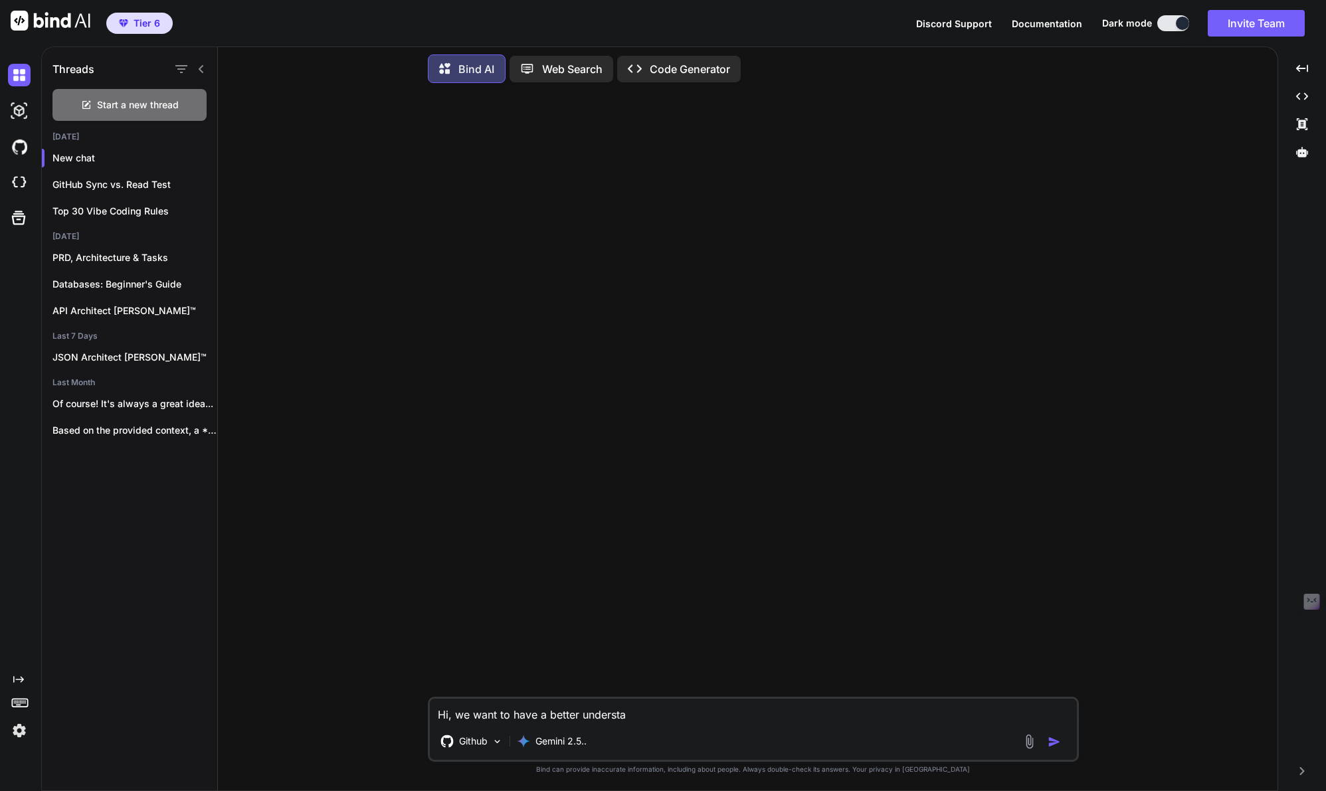
type textarea "x"
type textarea "Hi, we want to have a better understand"
type textarea "x"
type textarea "Hi, we want to have a better understandi"
type textarea "x"
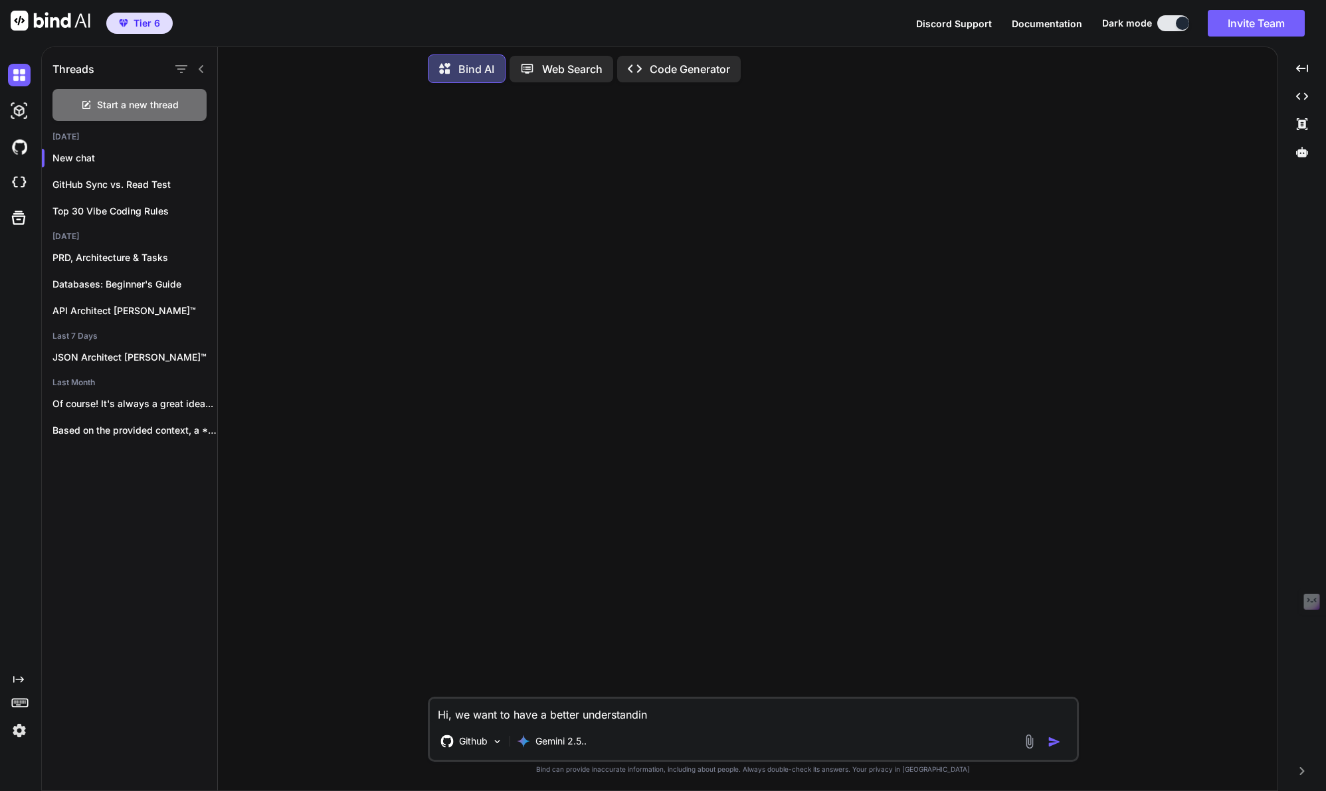
type textarea "Hi, we want to have a better understanding"
type textarea "x"
type textarea "Hi, we want to have a better understanding"
type textarea "x"
type textarea "Hi, we want to have a better understanding o"
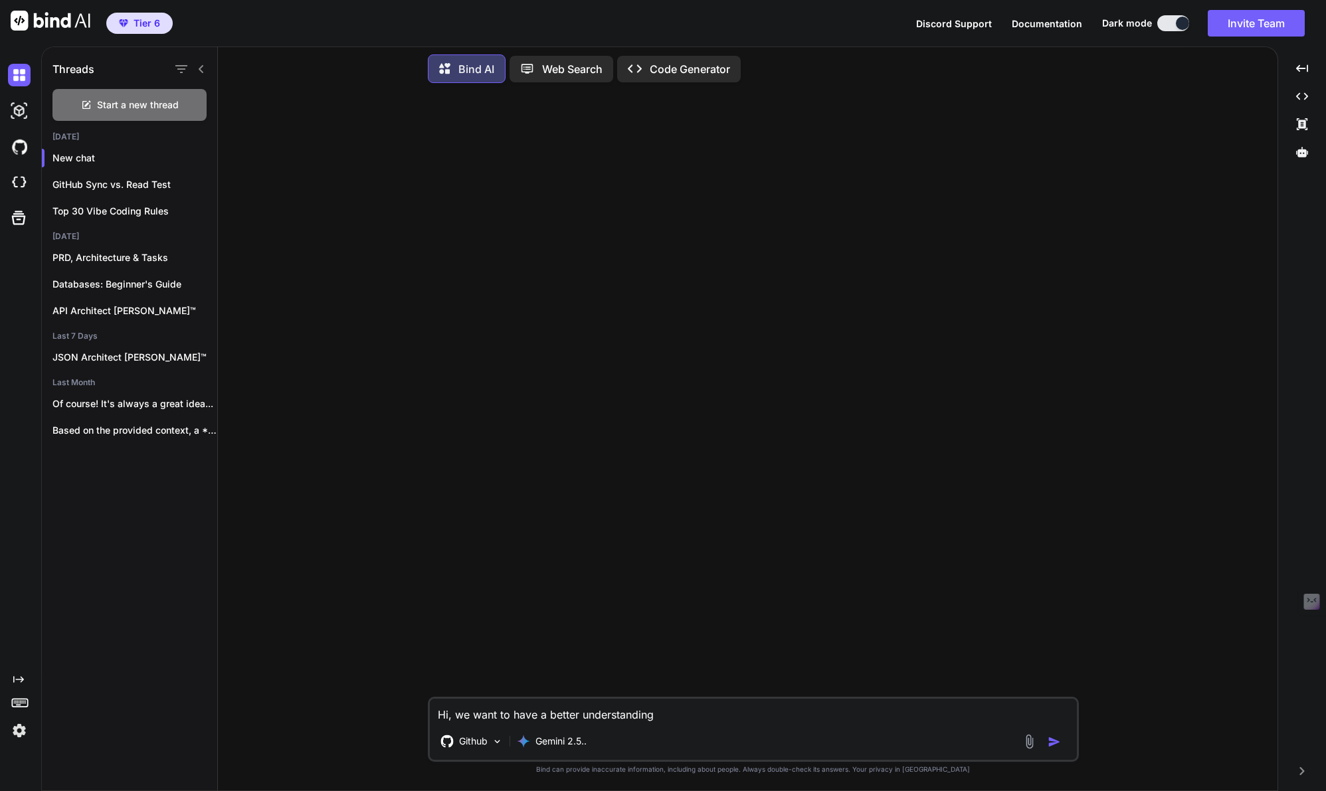
type textarea "x"
type textarea "Hi, we want to have a better understanding of"
type textarea "x"
type textarea "Hi, we want to have a better understanding of"
type textarea "x"
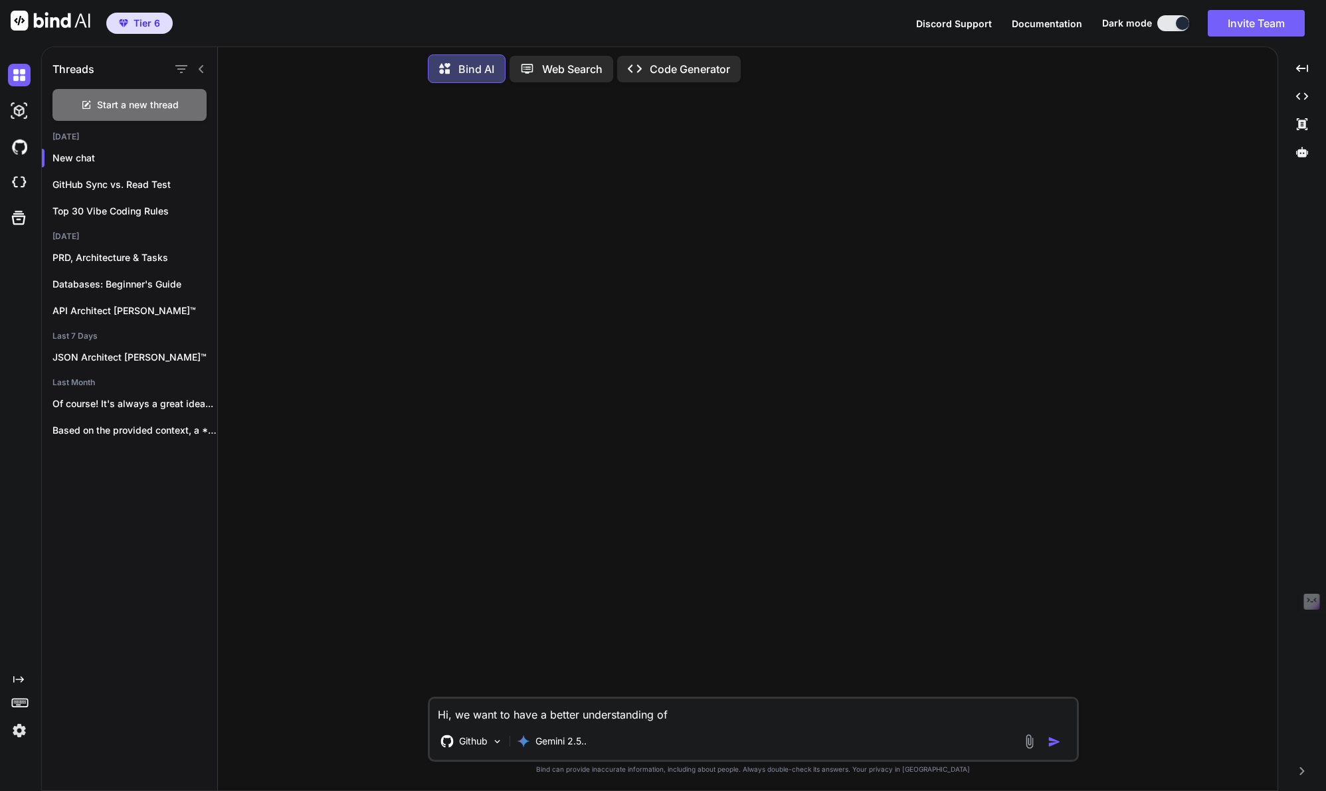
type textarea "Hi, we want to have a better understanding of U"
type textarea "x"
type textarea "Hi, we want to have a better understanding of UI"
type textarea "x"
type textarea "Hi, we want to have a better understanding of UI"
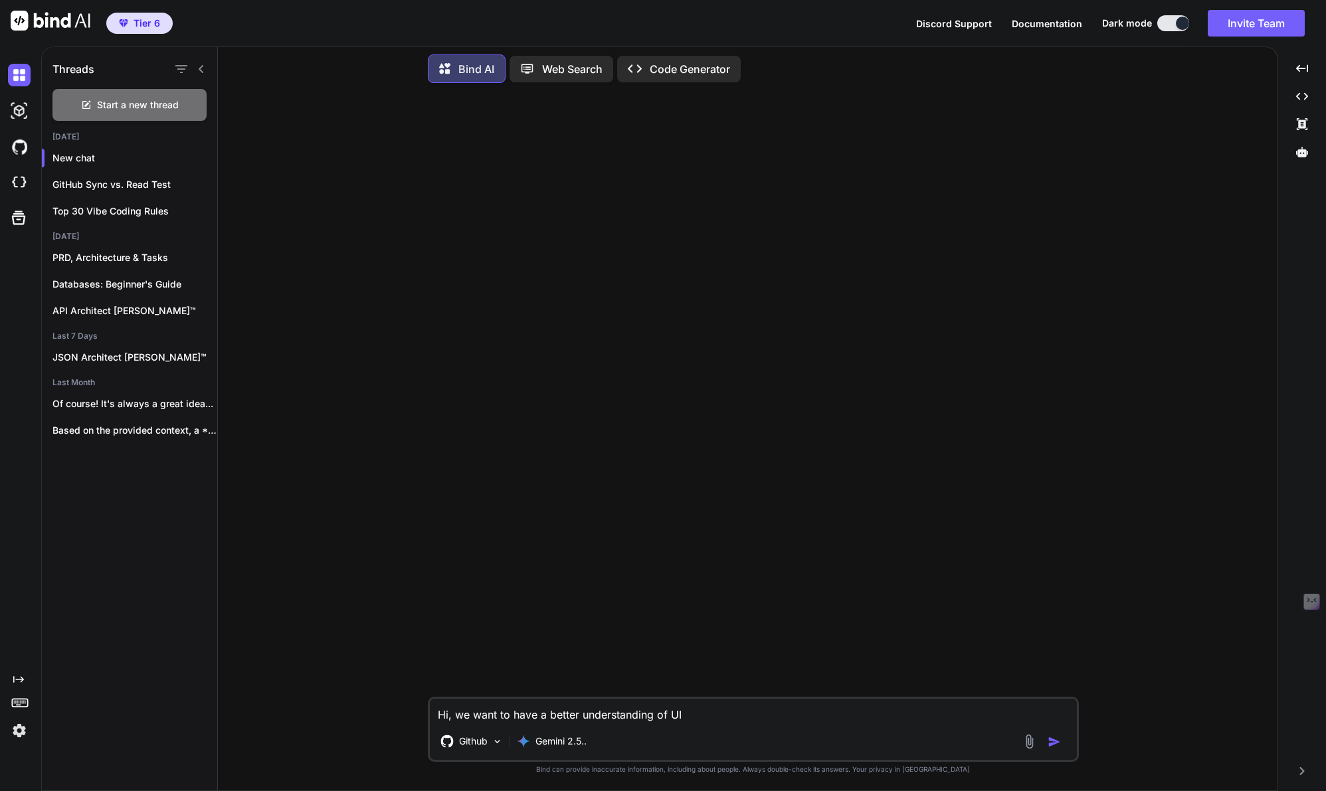
type textarea "x"
type textarea "Hi, we want to have a better understanding of UI d"
type textarea "x"
type textarea "Hi, we want to have a better understanding of UI de"
type textarea "x"
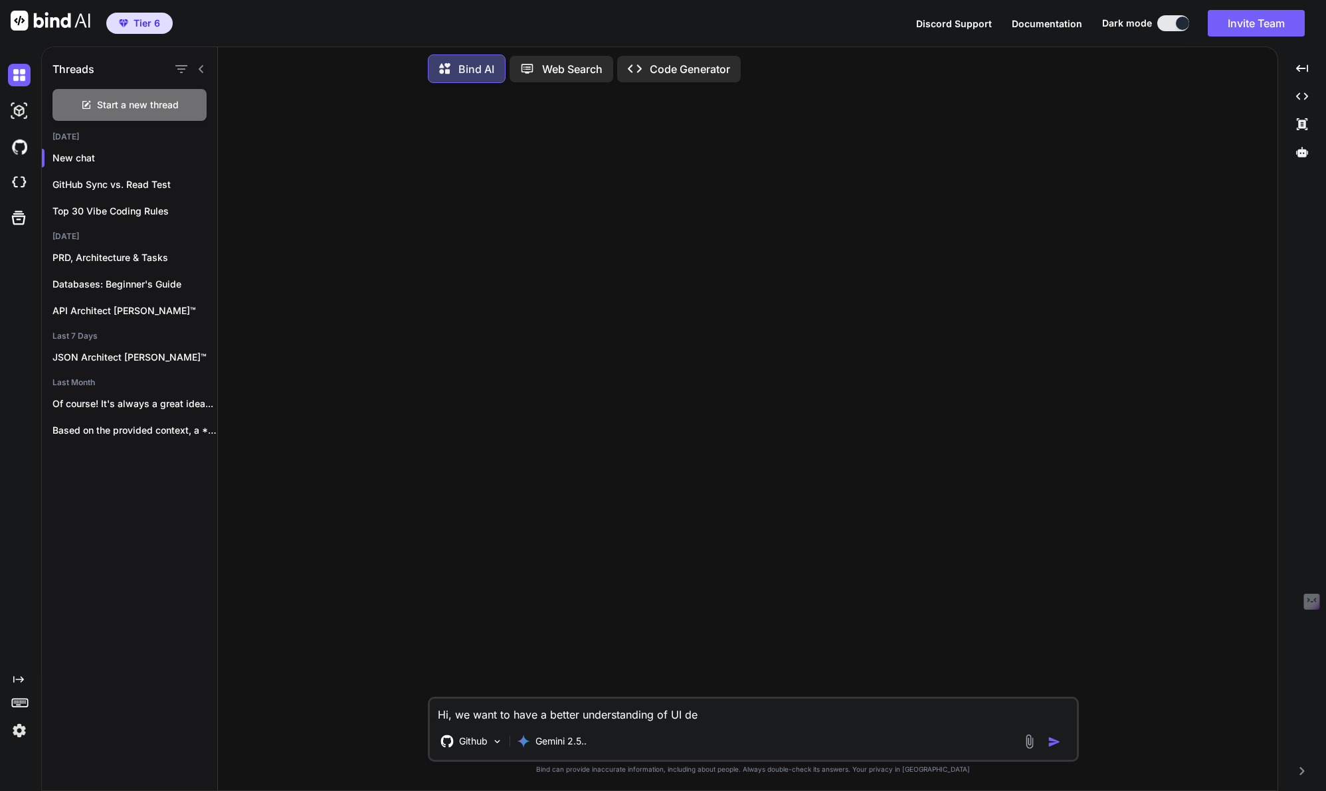
type textarea "Hi, we want to have a better understanding of UI des"
type textarea "x"
type textarea "Hi, we want to have a better understanding of UI desi"
type textarea "x"
type textarea "Hi, we want to have a better understanding of UI desig"
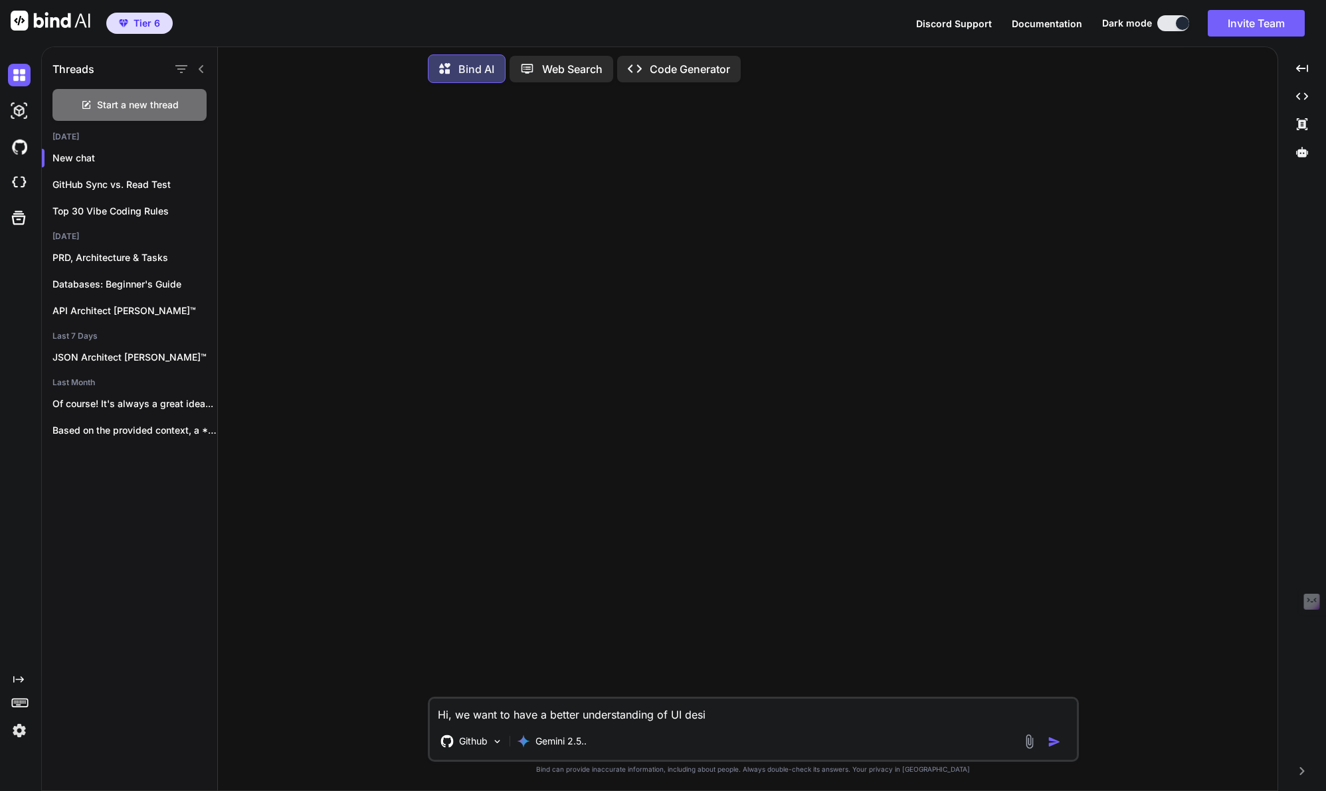
type textarea "x"
type textarea "Hi, we want to have a better understanding of UI design"
type textarea "x"
click at [684, 716] on textarea "Hi, we want to have a better understanding of UI design" at bounding box center [753, 711] width 647 height 24
type textarea "Hi, we want to have a better understanding of U design"
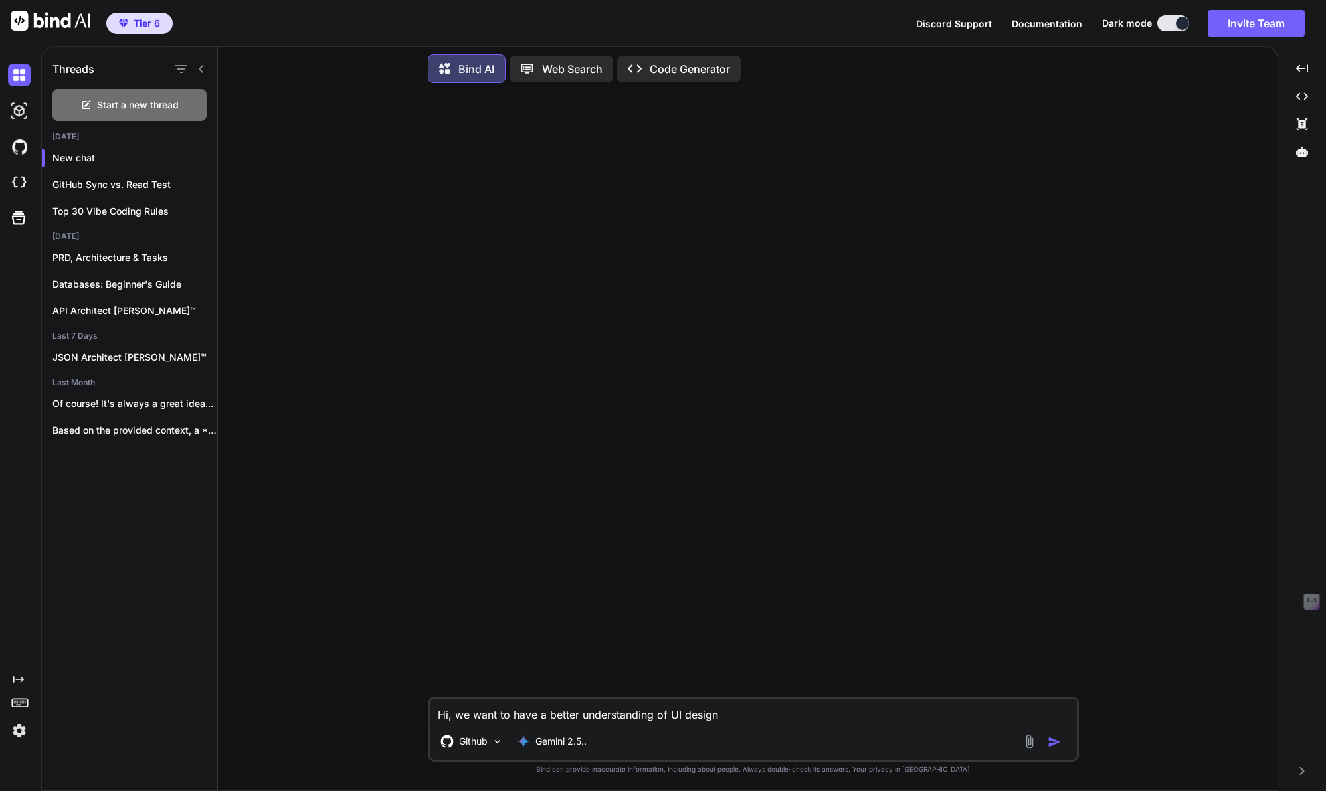
type textarea "x"
type textarea "Hi, we want to have a better understanding of Ui design"
type textarea "x"
type textarea "Hi, we want to have a better understanding of Ui/ design"
type textarea "x"
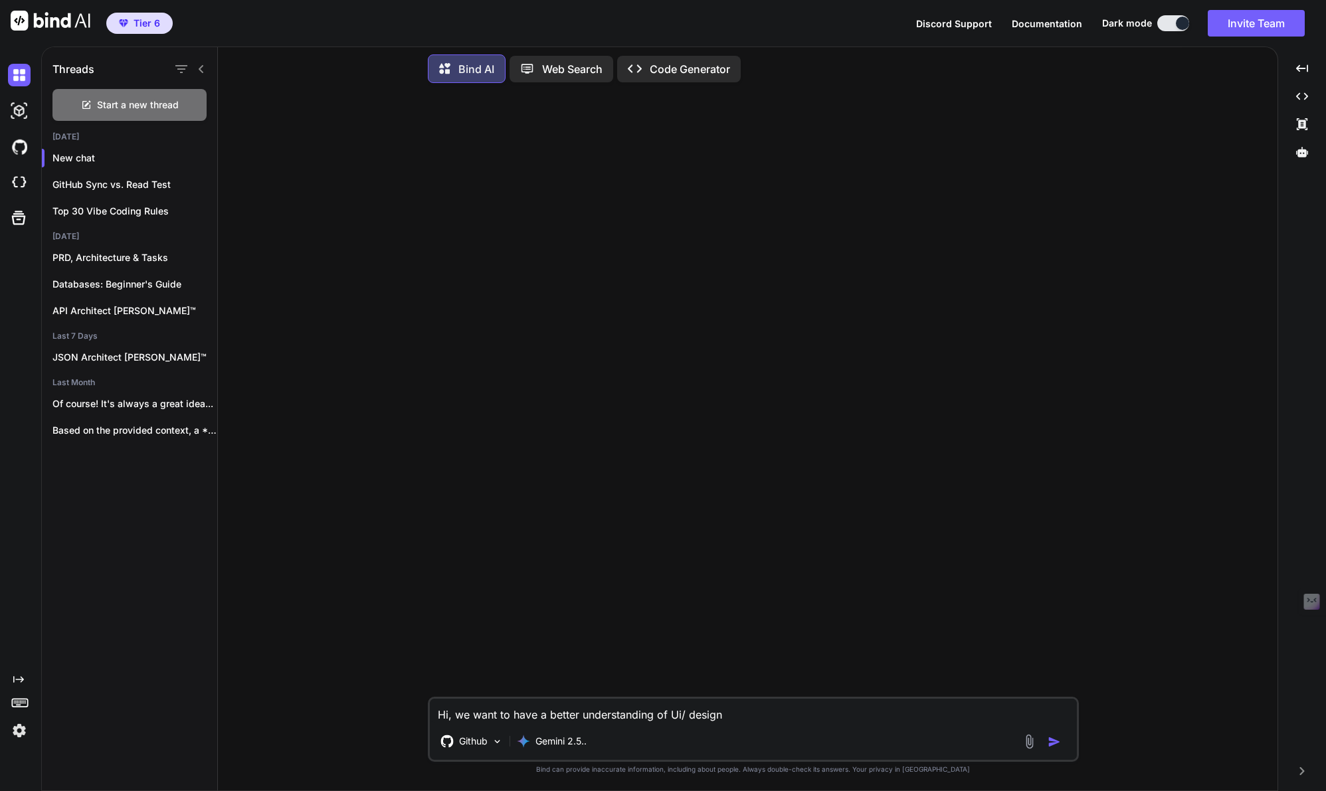
type textarea "Hi, we want to have a better understanding of Ui/U design"
type textarea "x"
type textarea "Hi, we want to have a better understanding of Ui/Ux design"
type textarea "x"
click at [767, 723] on div "Hi, we want to have a better understanding of Ui/Ux design Github Gemini 2.5.." at bounding box center [753, 729] width 651 height 65
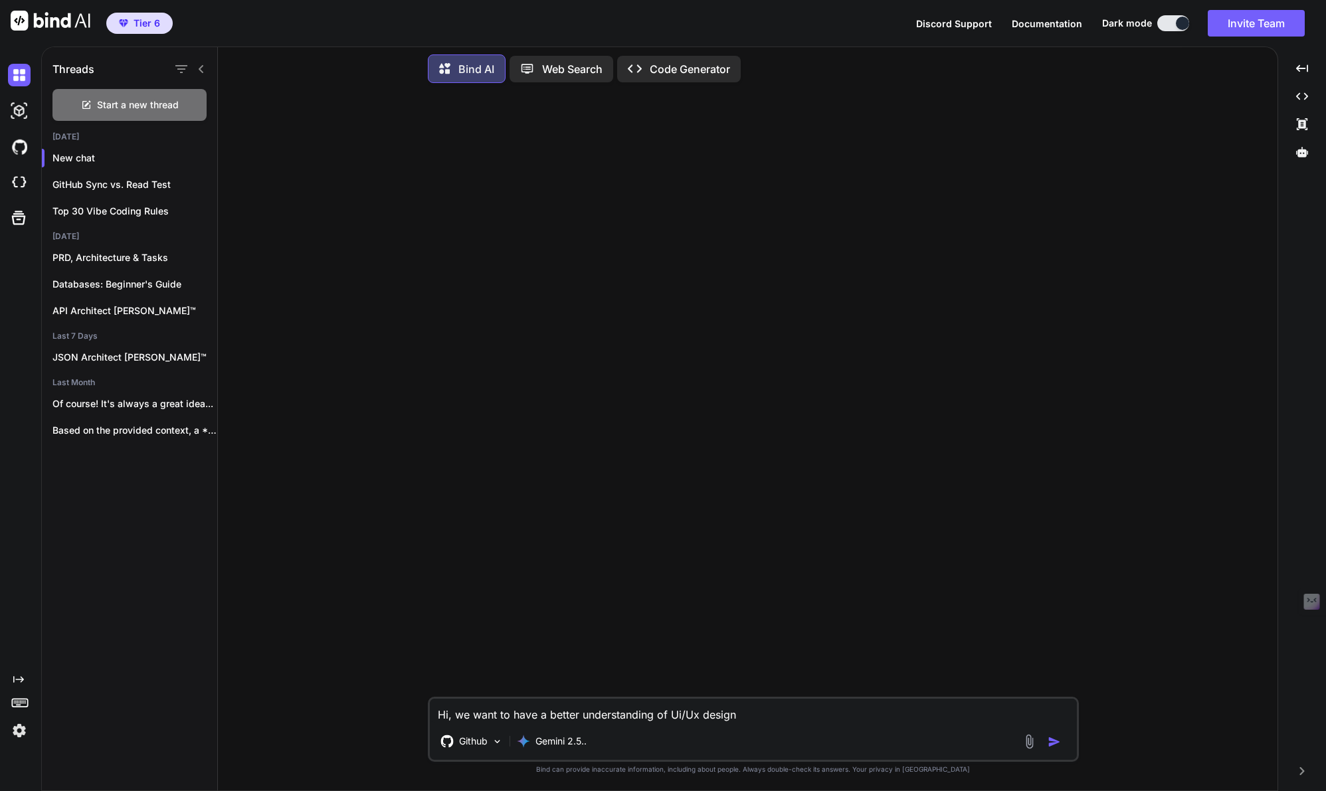
click at [754, 717] on textarea "Hi, we want to have a better understanding of Ui/Ux design" at bounding box center [753, 711] width 647 height 24
type textarea "Hi, we want to have a better understanding of Ui/Ux design"
type textarea "x"
type textarea "Hi, we want to have a better understanding of Ui/Ux design a"
type textarea "x"
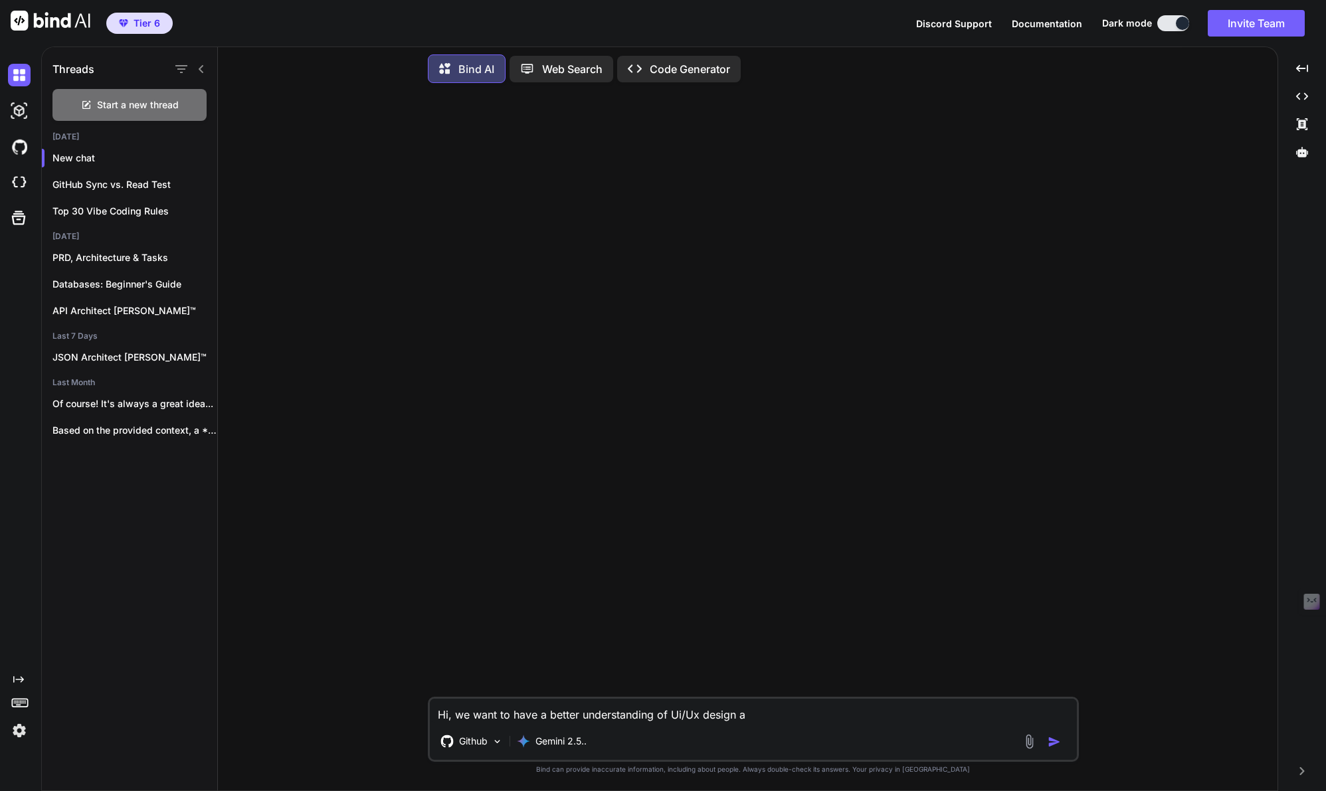
type textarea "Hi, we want to have a better understanding of Ui/Ux design as"
type textarea "x"
type textarea "Hi, we want to have a better understanding of Ui/Ux design as"
type textarea "x"
type textarea "Hi, we want to have a better understanding of Ui/Ux design as a"
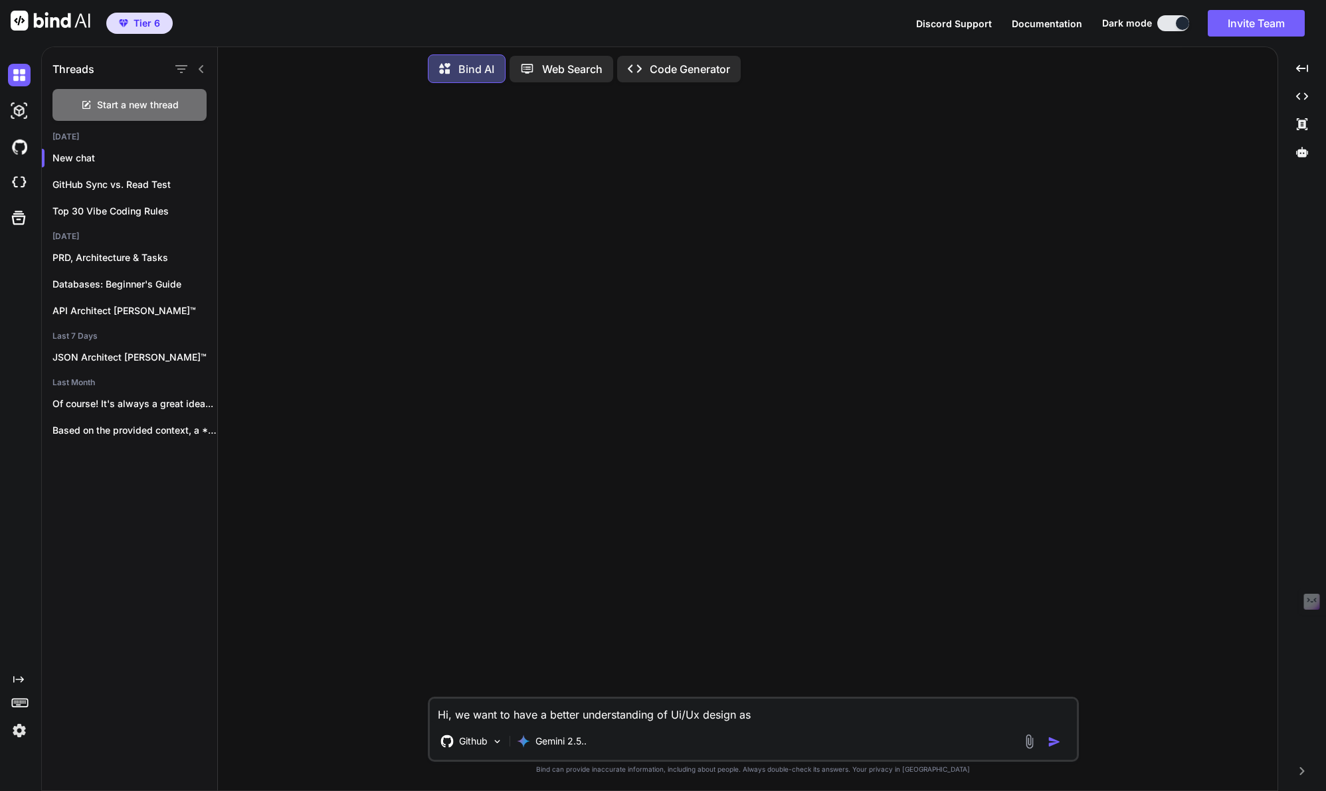
type textarea "x"
type textarea "Hi, we want to have a better understanding of Ui/Ux design as al"
type textarea "x"
type textarea "Hi, we want to have a better understanding of Ui/Ux design as alo"
type textarea "x"
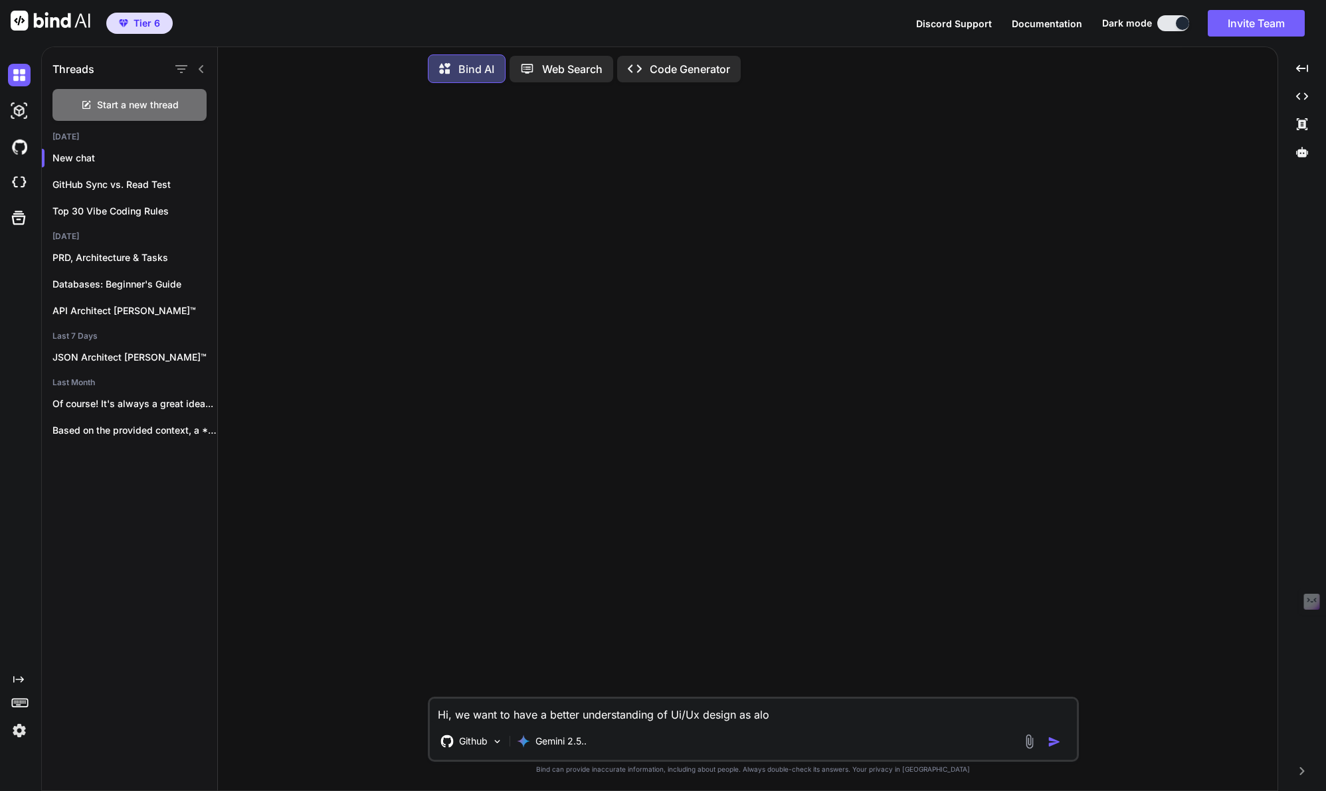
type textarea "Hi, we want to have a better understanding of Ui/Ux design as alow"
type textarea "x"
type textarea "Hi, we want to have a better understanding of Ui/Ux design as alo"
type textarea "x"
type textarea "Hi, we want to have a better understanding of Ui/Ux design as al"
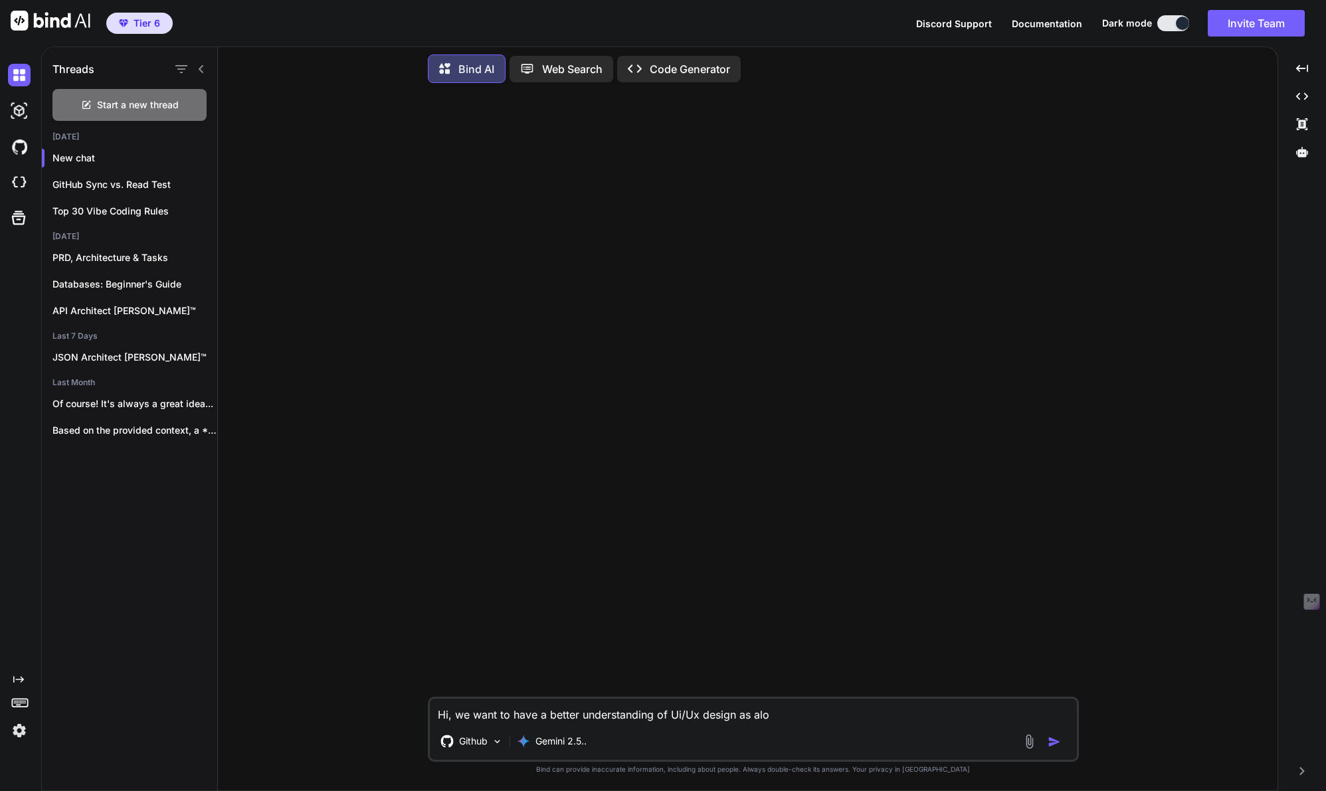
type textarea "x"
type textarea "Hi, we want to have a better understanding of Ui/Ux design as a"
type textarea "x"
type textarea "Hi, we want to have a better understanding of Ui/Ux design as"
type textarea "x"
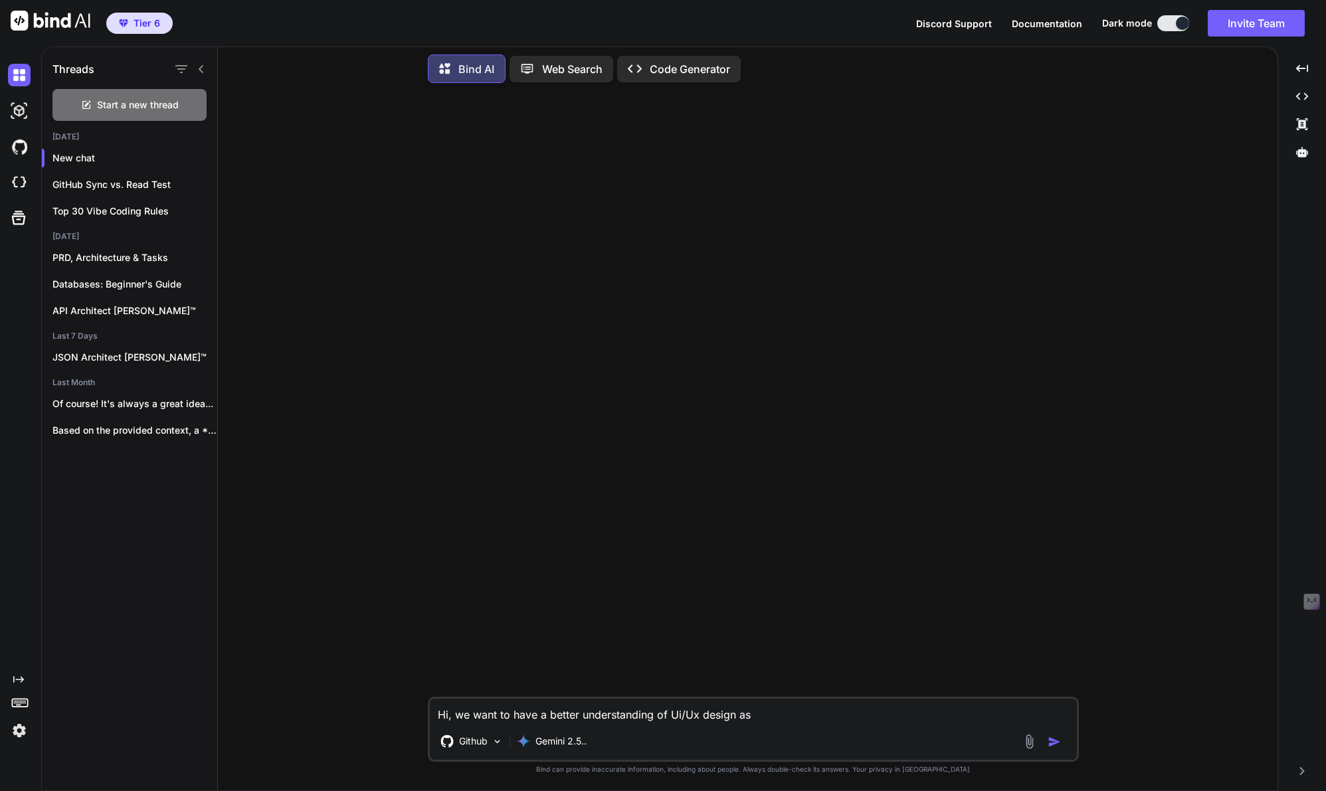
type textarea "Hi, we want to have a better understanding of Ui/Ux design as a"
type textarea "x"
type textarea "Hi, we want to have a better understanding of Ui/Ux design as a"
type textarea "x"
type textarea "Hi, we want to have a better understanding of Ui/Ux design as a L"
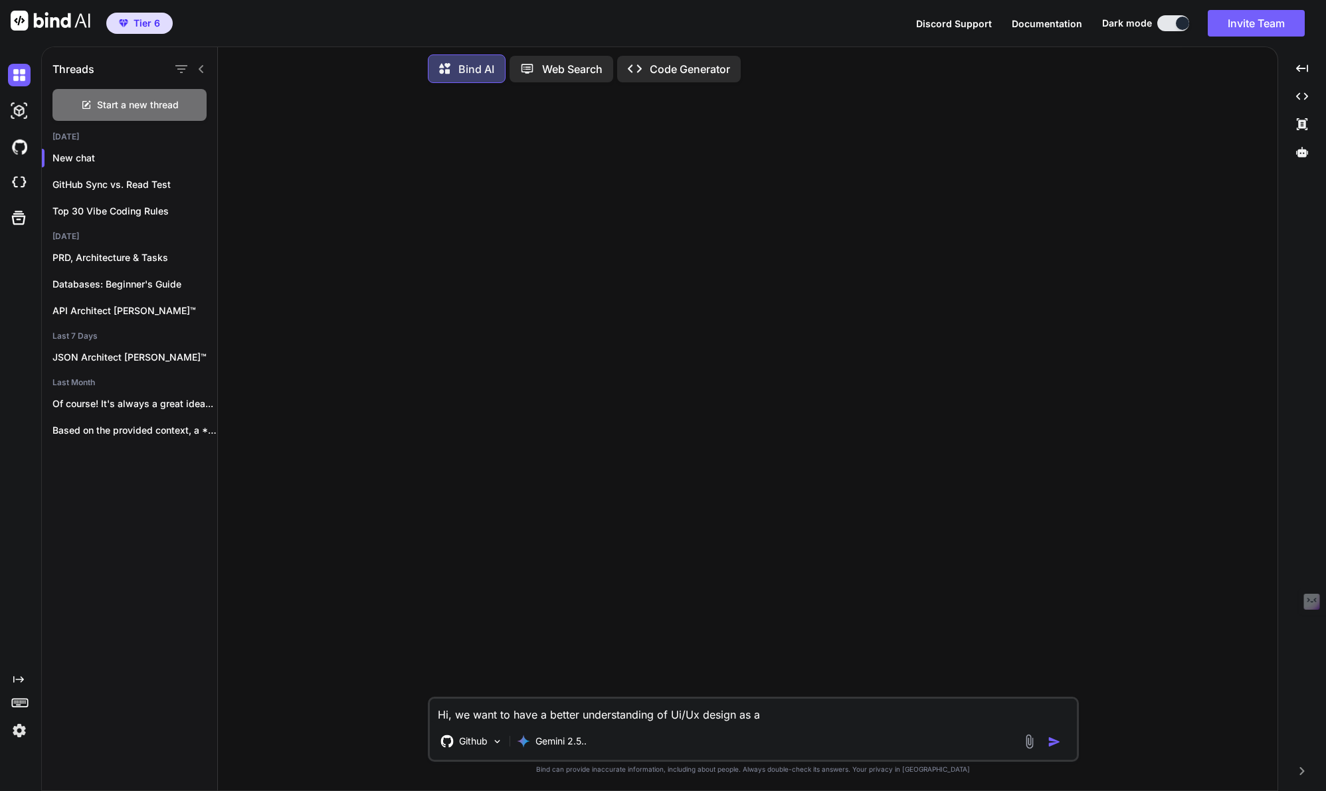
type textarea "x"
type textarea "Hi, we want to have a better understanding of Ui/Ux design as a Lo"
type textarea "x"
type textarea "Hi, we want to have a better understanding of Ui/Ux design as a Low"
type textarea "x"
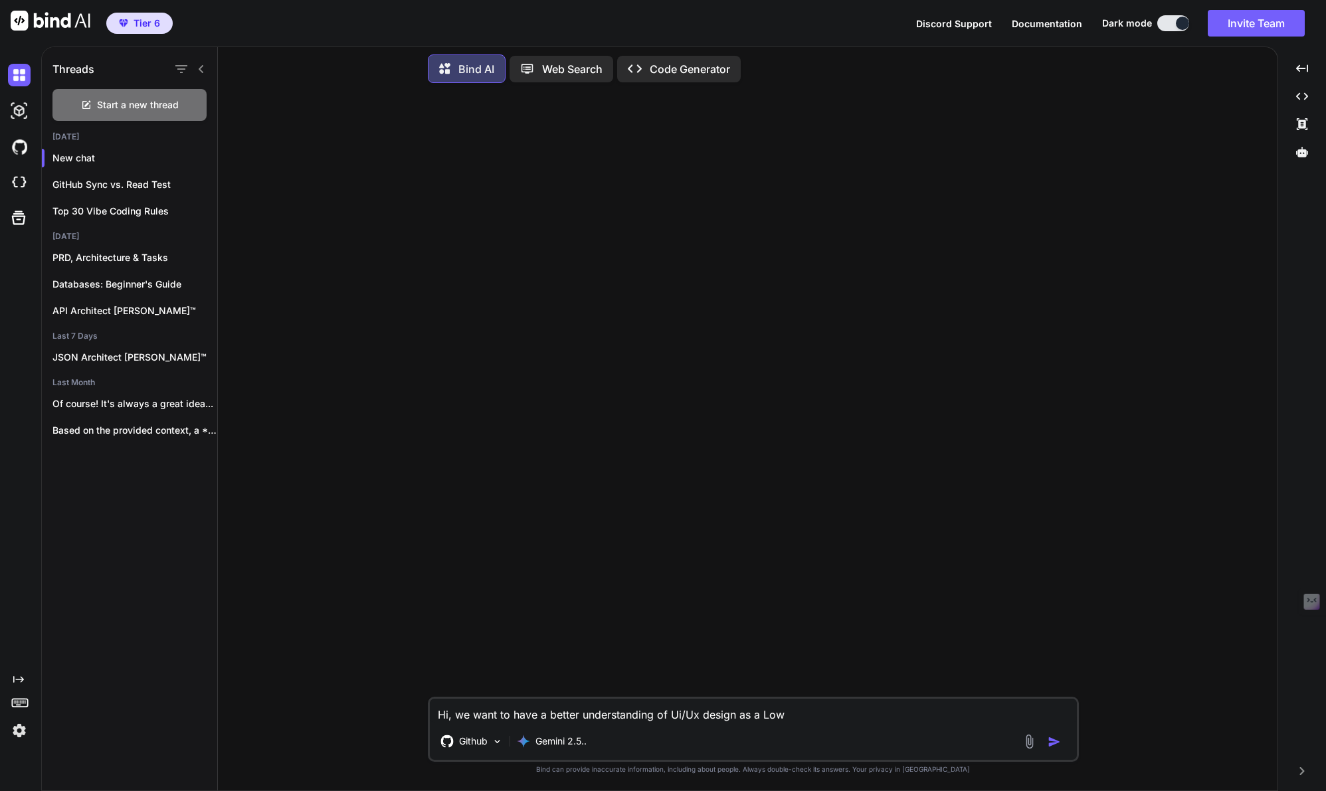
type textarea "Hi, we want to have a better understanding of Ui/Ux design as a Low/"
type textarea "x"
type textarea "Hi, we want to have a better understanding of Ui/Ux design as a Low/N"
type textarea "x"
type textarea "Hi, we want to have a better understanding of Ui/Ux design as a Low/No"
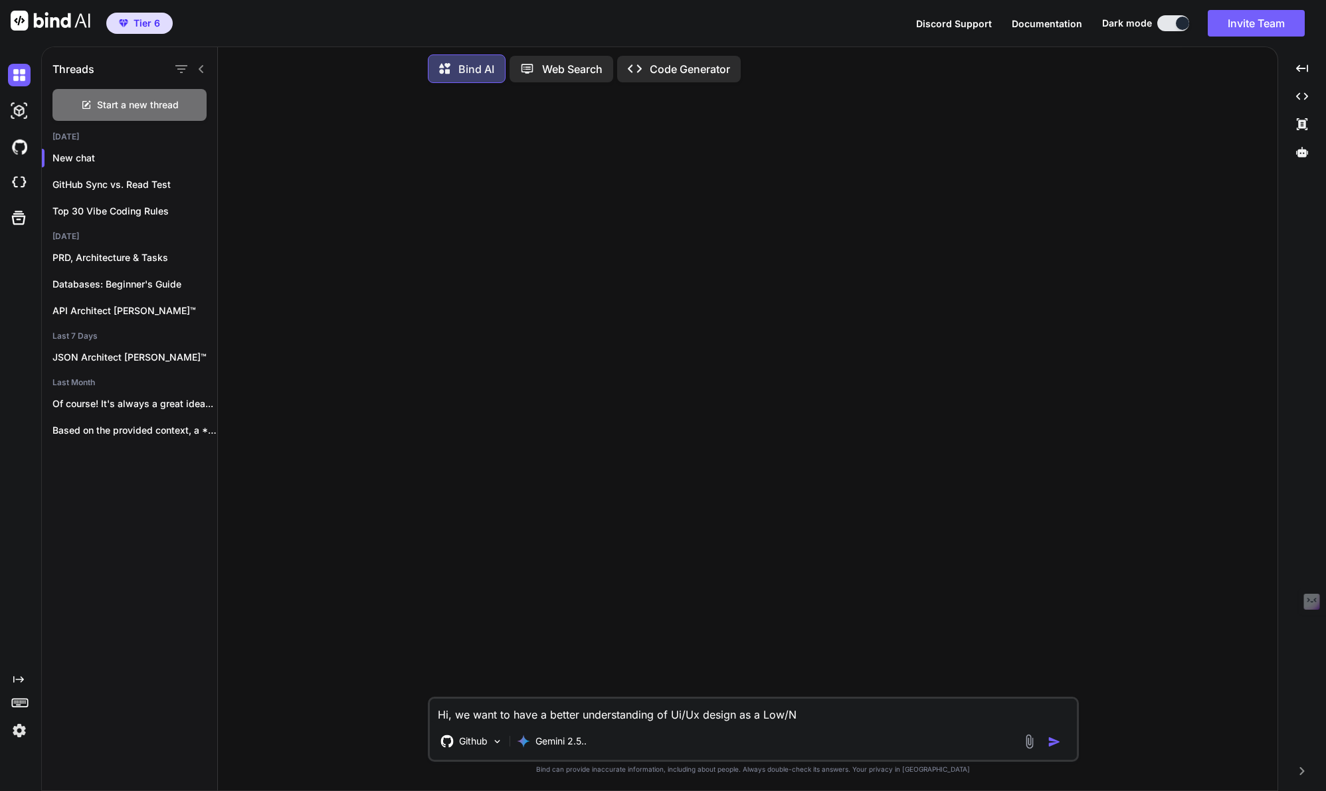
type textarea "x"
type textarea "Hi, we want to have a better understanding of Ui/Ux design as a Low/No"
type textarea "x"
type textarea "Hi, we want to have a better understanding of Ui/Ux design as a Low/No C"
type textarea "x"
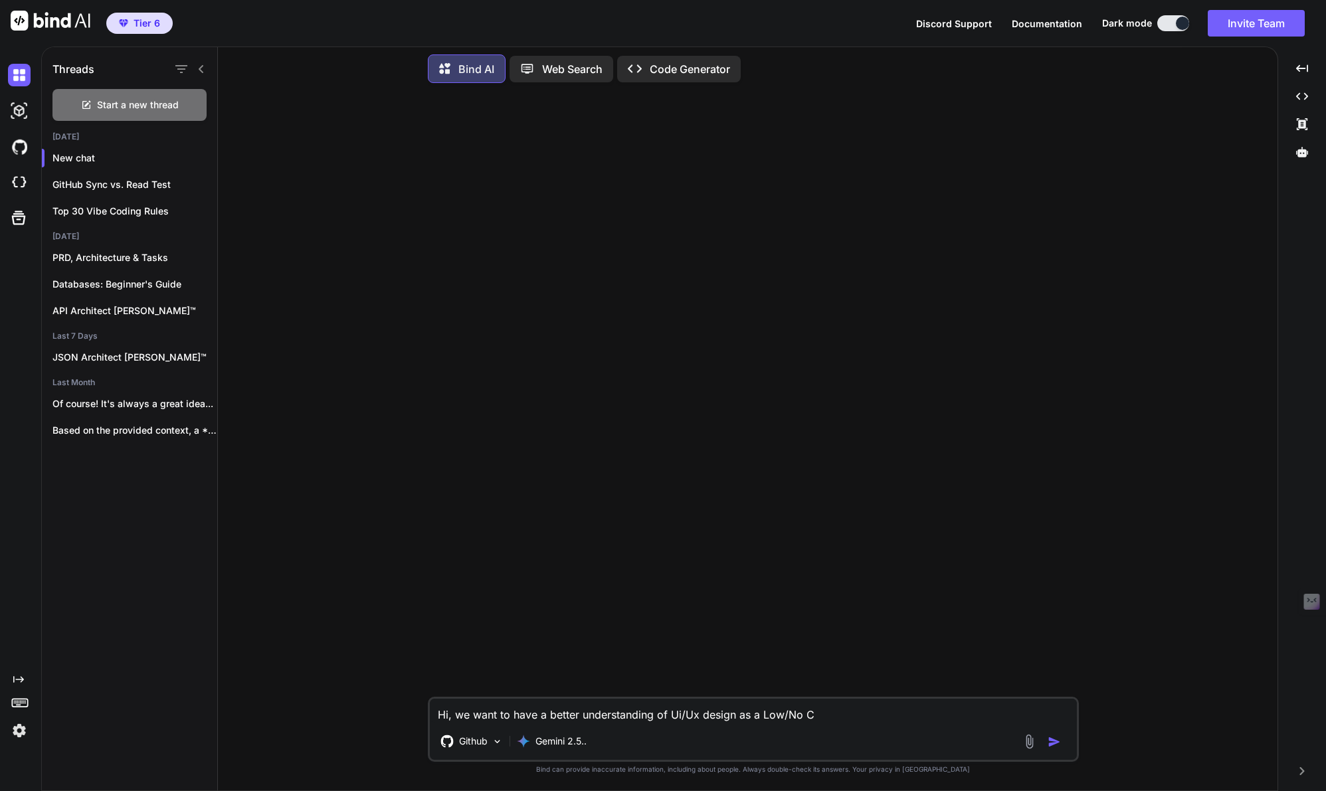
type textarea "Hi, we want to have a better understanding of Ui/Ux design as a Low/No Co"
type textarea "x"
type textarea "Hi, we want to have a better understanding of Ui/Ux design as a Low/No Cod"
type textarea "x"
type textarea "Hi, we want to have a better understanding of Ui/Ux design as a Low/No Code"
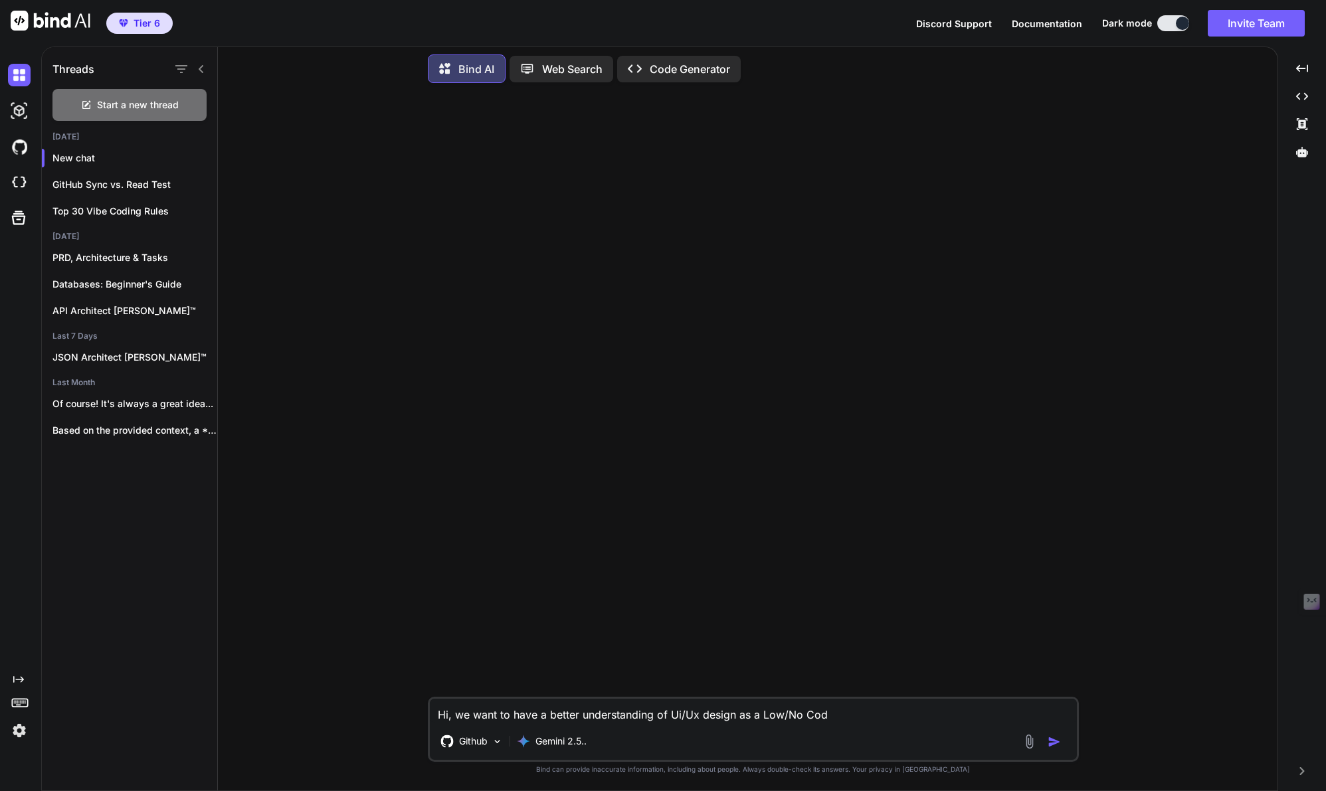
type textarea "x"
type textarea "Hi, we want to have a better understanding of Ui/Ux design as a Low/No Coder"
type textarea "x"
type textarea "Hi, we want to have a better understanding of Ui/Ux design as a Low/No Coder"
type textarea "x"
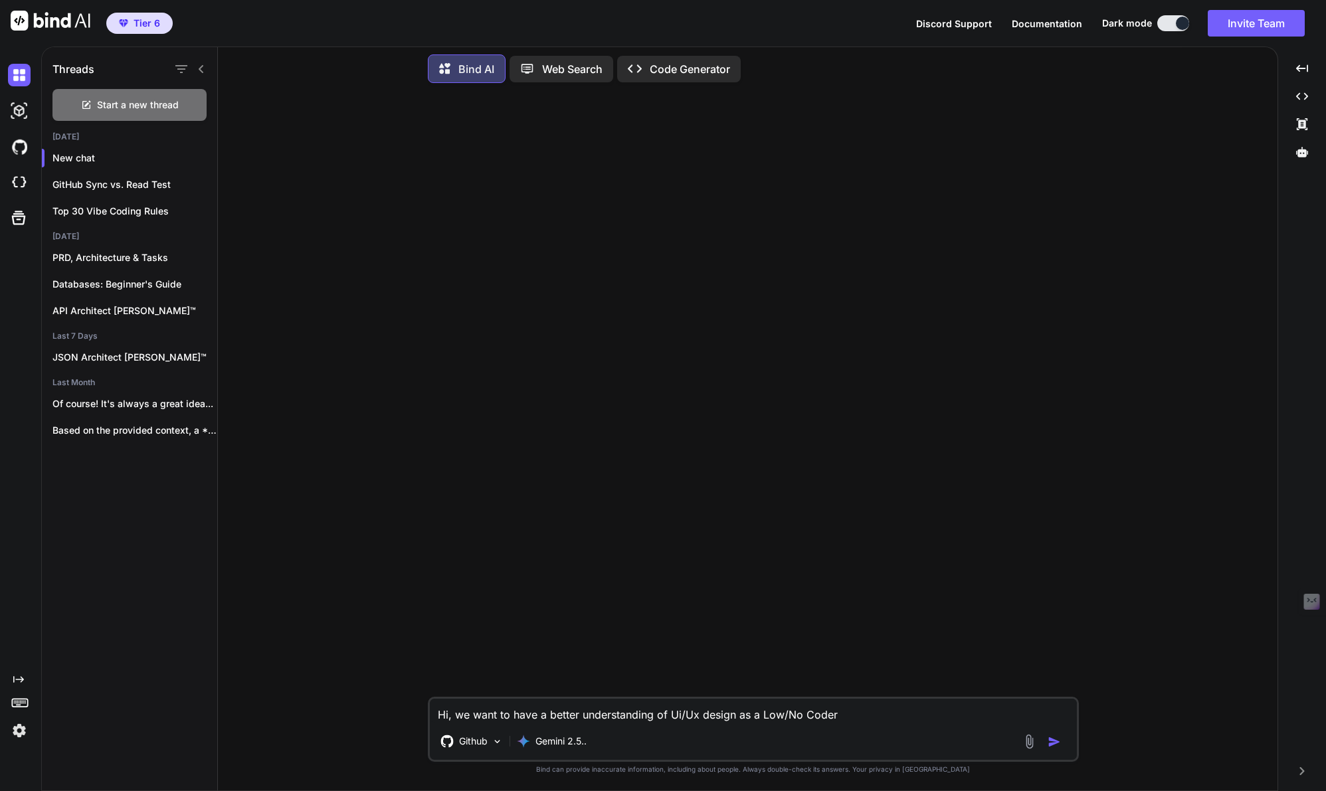
type textarea "Hi, we want to have a better understanding of Ui/Ux design as a Low/No Coder w"
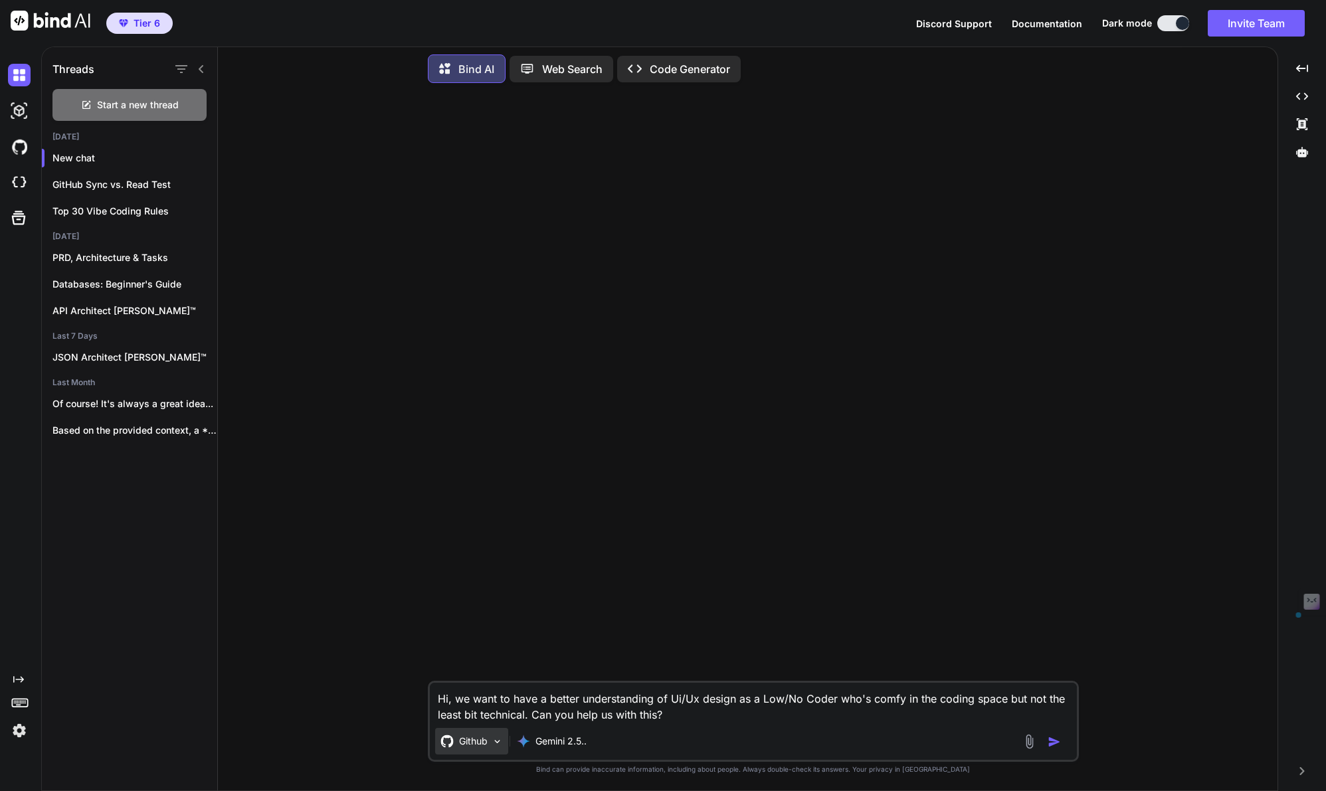
click at [464, 740] on p "Github" at bounding box center [473, 741] width 29 height 13
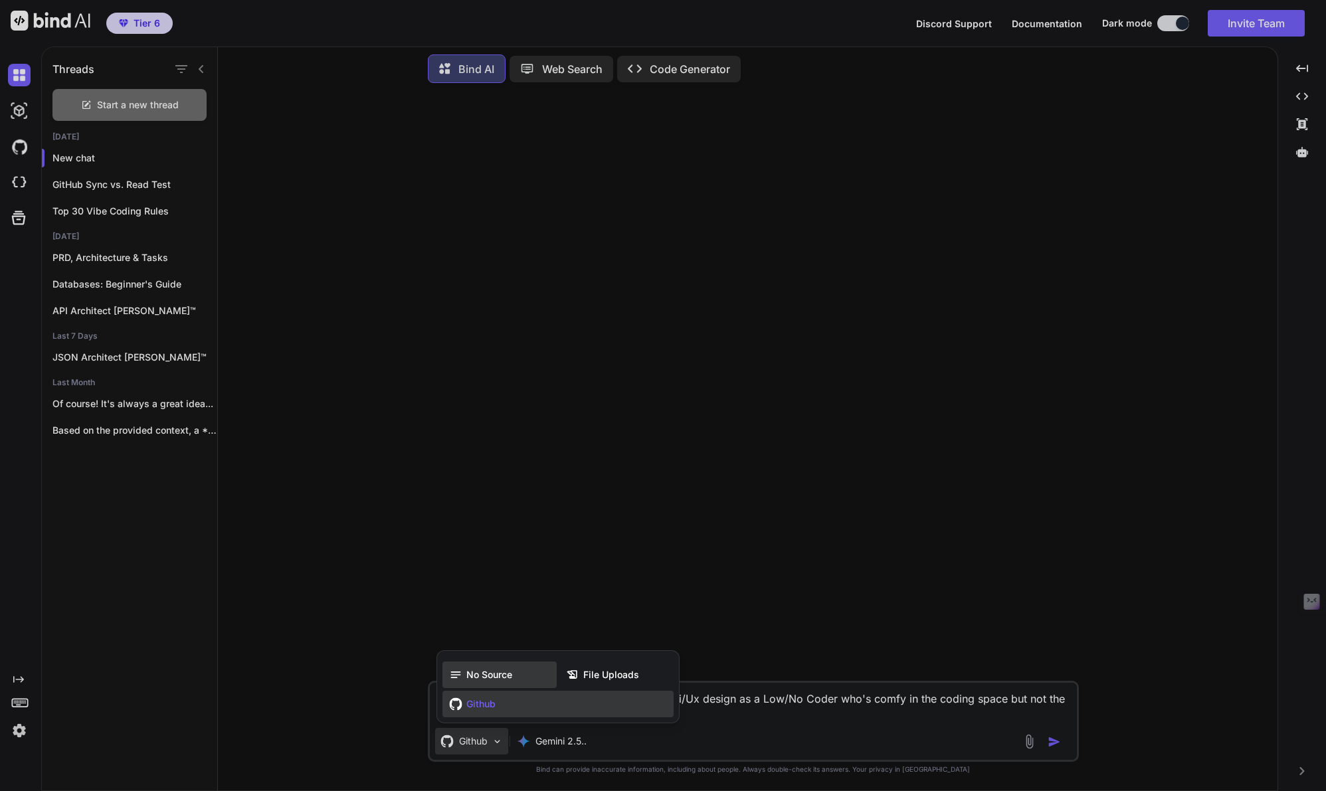
click at [474, 673] on span "No Source" at bounding box center [490, 675] width 46 height 13
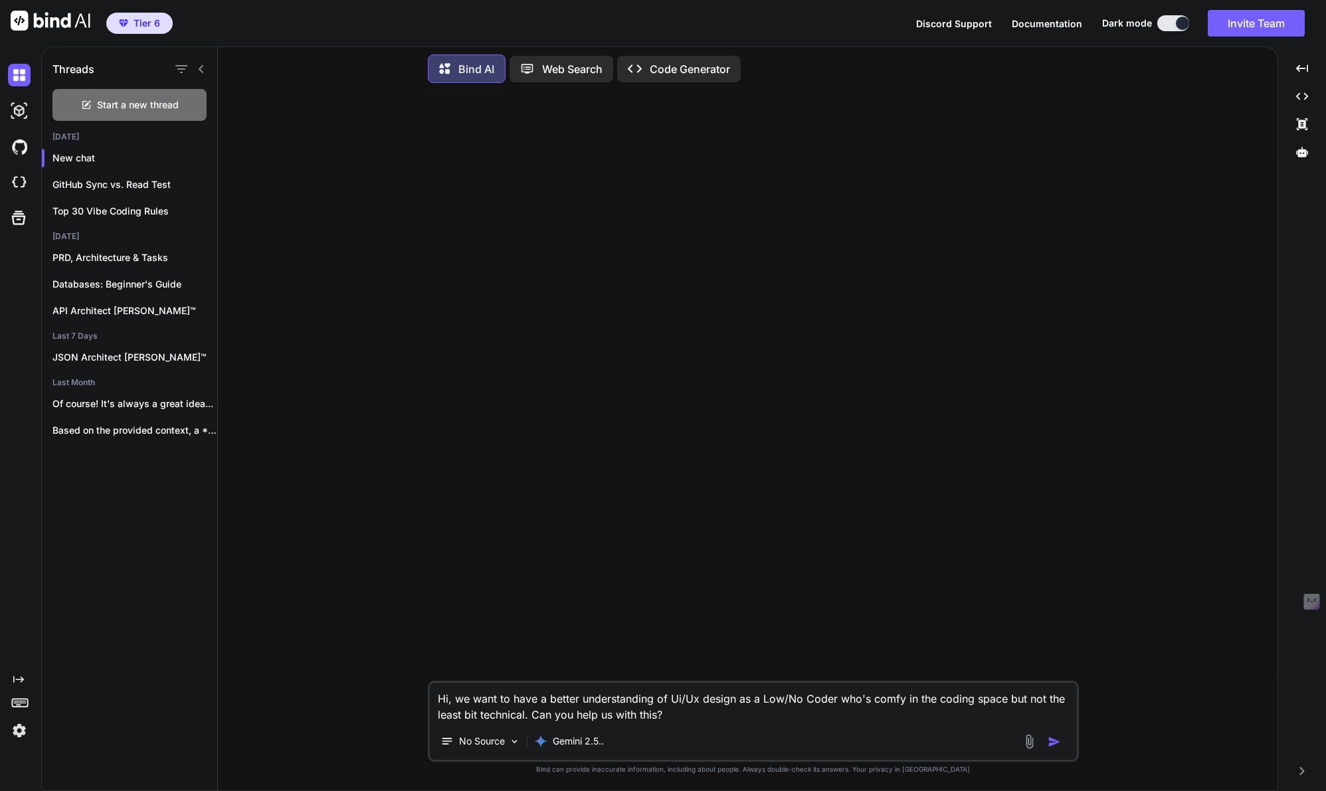
click at [1054, 745] on img "button" at bounding box center [1054, 742] width 13 height 13
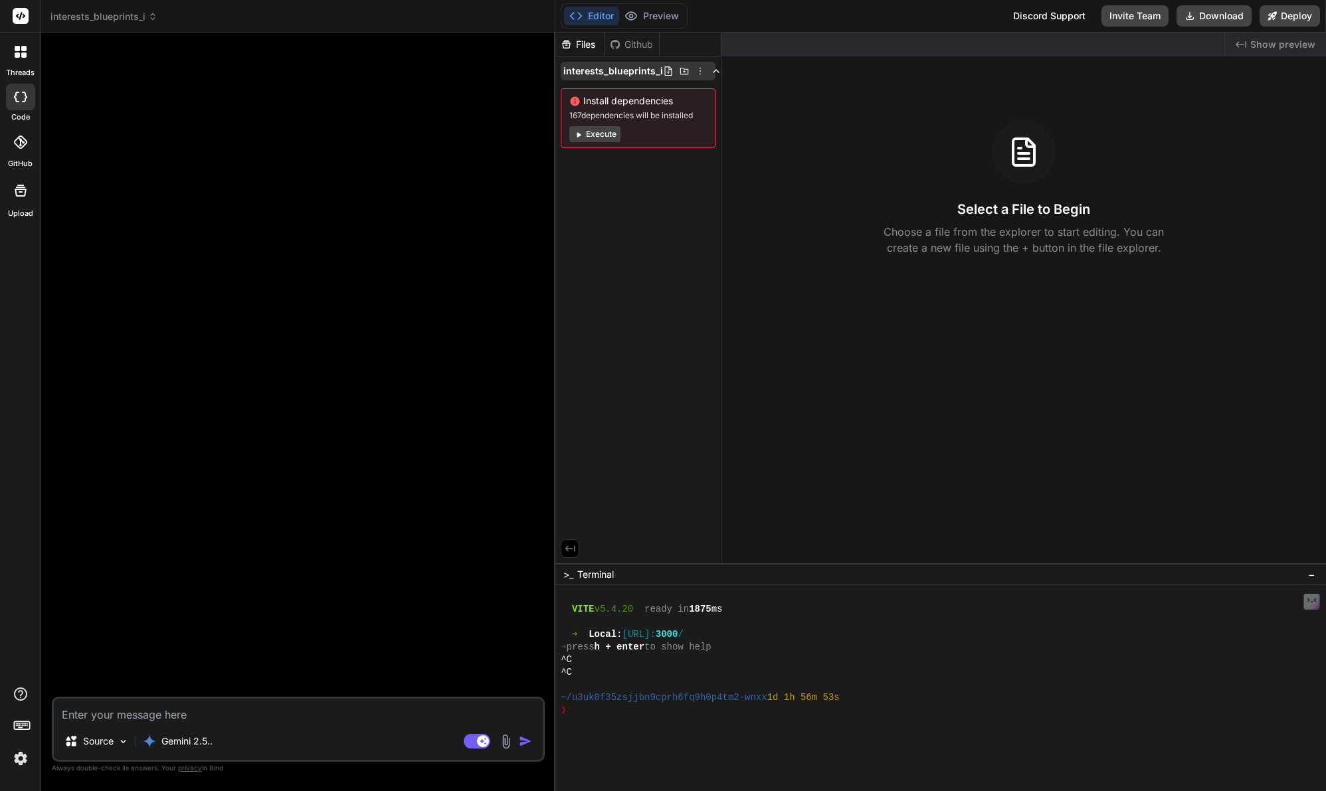
scroll to position [253, 0]
